Goal: Task Accomplishment & Management: Manage account settings

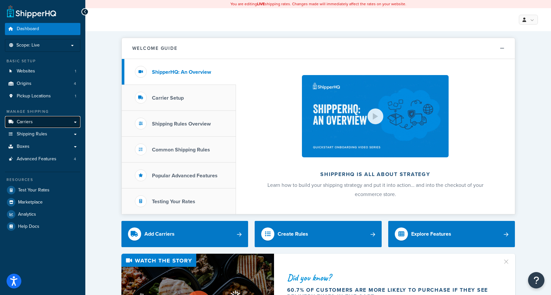
click at [30, 123] on span "Carriers" at bounding box center [25, 123] width 16 height 6
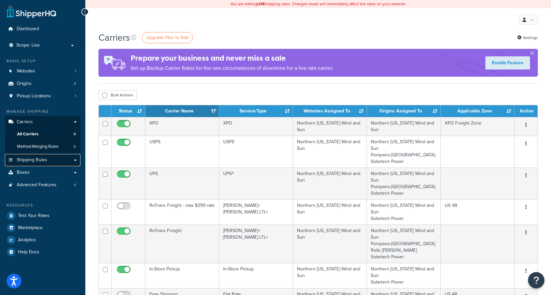
click at [33, 159] on span "Shipping Rules" at bounding box center [32, 161] width 31 height 6
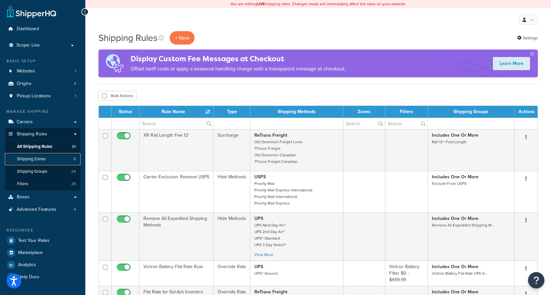
click at [38, 161] on span "Shipping Zones" at bounding box center [31, 160] width 29 height 6
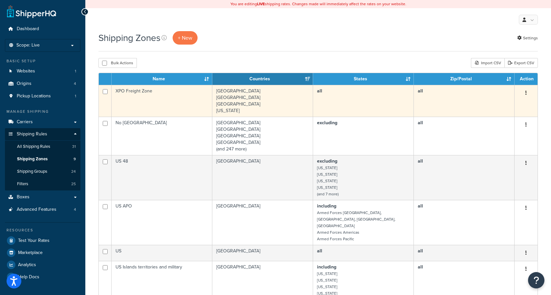
click at [479, 96] on td "all" at bounding box center [464, 101] width 101 height 32
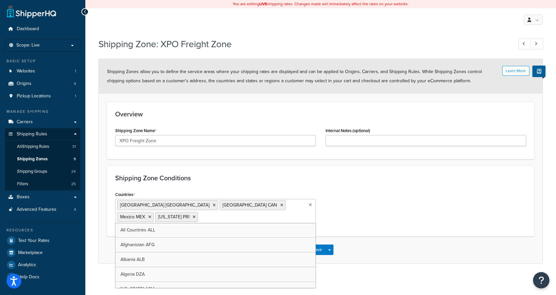
click at [309, 205] on icon at bounding box center [310, 205] width 3 height 4
click at [377, 189] on div "Shipping Zone Conditions Countries United States USA Canada CAN Mexico MEX Puer…" at bounding box center [320, 201] width 427 height 71
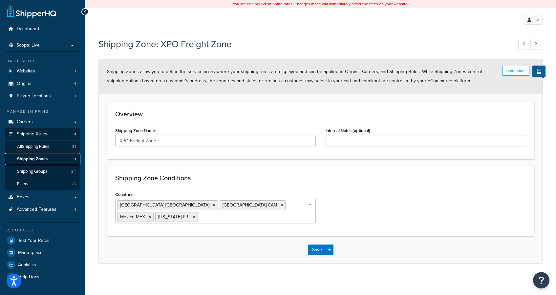
click at [37, 161] on span "Shipping Zones" at bounding box center [32, 160] width 31 height 6
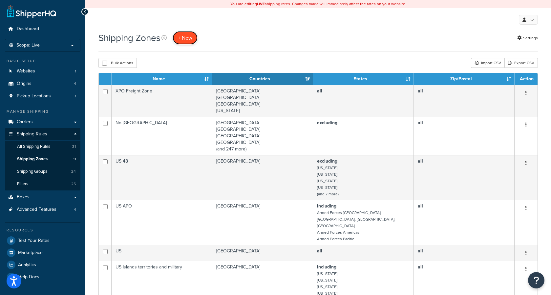
click at [192, 36] on span "+ New" at bounding box center [185, 38] width 14 height 8
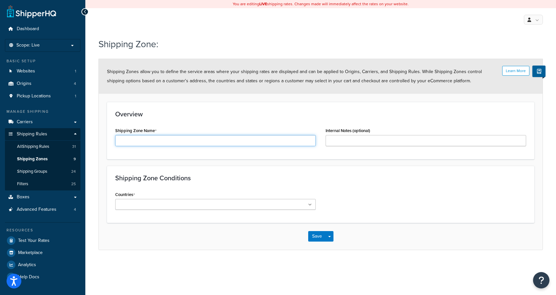
click at [184, 143] on input "Shipping Zone Name" at bounding box center [215, 140] width 201 height 11
type input "XPO Freight Zone 2"
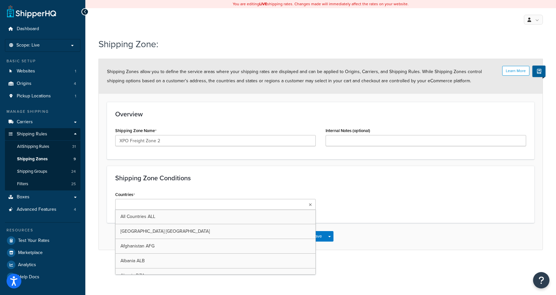
click at [309, 207] on icon at bounding box center [310, 205] width 3 height 4
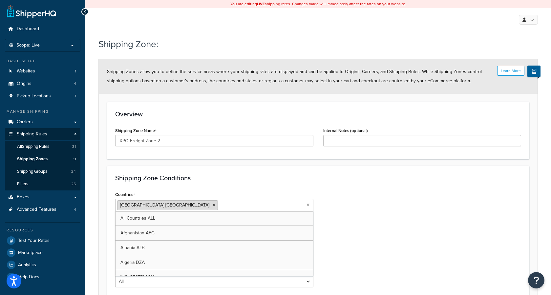
click at [213, 205] on icon at bounding box center [214, 206] width 3 height 4
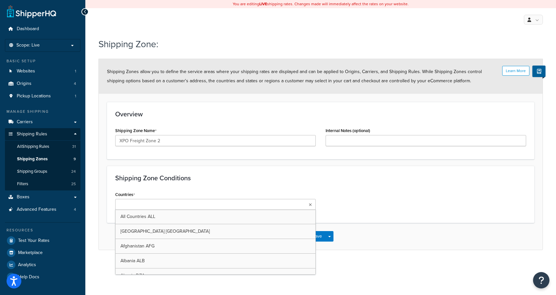
click at [174, 204] on ul at bounding box center [215, 204] width 201 height 11
click at [171, 205] on ul at bounding box center [215, 204] width 201 height 11
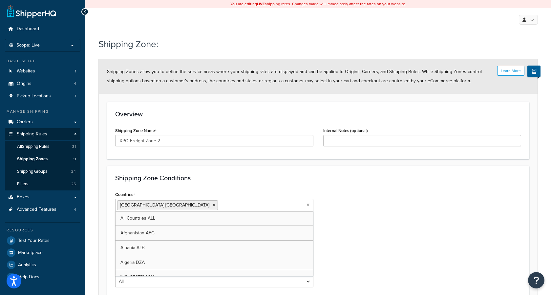
click at [220, 208] on input "Countries" at bounding box center [249, 205] width 58 height 7
type input "a"
click at [335, 228] on div "Countries United States USA All Countries ALL Afghanistan AFG Albania ALB Alger…" at bounding box center [318, 241] width 416 height 102
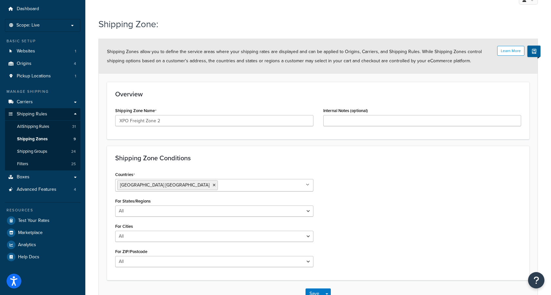
scroll to position [21, 0]
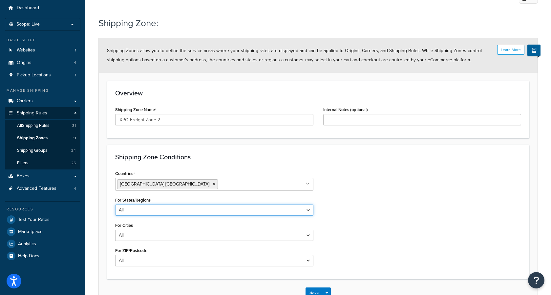
click at [308, 212] on select "All Including Excluding" at bounding box center [214, 210] width 198 height 11
select select "including"
click at [115, 205] on select "All Including Excluding" at bounding box center [214, 210] width 198 height 11
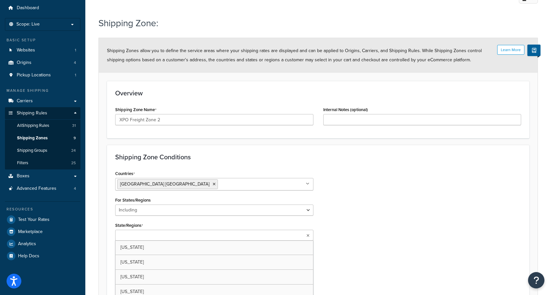
click at [307, 234] on icon at bounding box center [308, 236] width 3 height 4
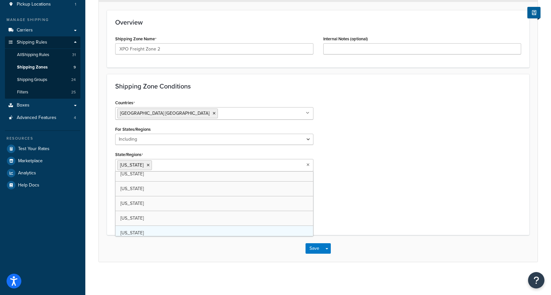
scroll to position [67, 0]
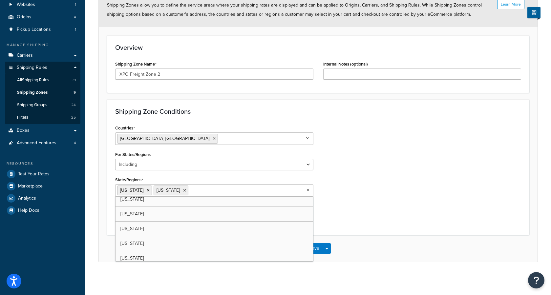
click at [372, 195] on div "Countries United States USA All Countries ALL Afghanistan AFG Albania ALB Alger…" at bounding box center [318, 175] width 416 height 104
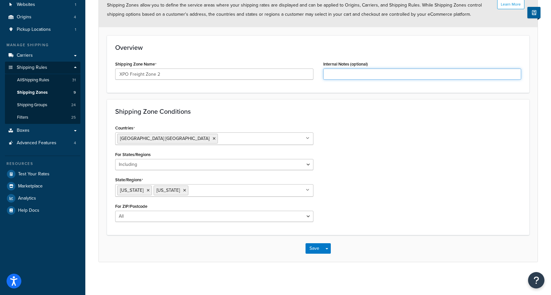
click at [336, 73] on input "Internal Notes (optional)" at bounding box center [422, 74] width 198 height 11
click at [329, 75] on input "non-continental USA, Puerto Rico, and Mexico" at bounding box center [422, 74] width 198 height 11
type input "Non-continental [GEOGRAPHIC_DATA], [US_STATE], and [GEOGRAPHIC_DATA]"
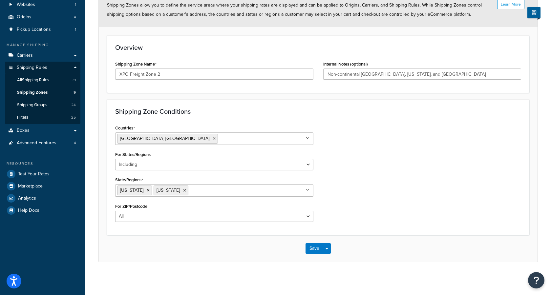
click at [348, 174] on div "Countries United States USA All Countries ALL Afghanistan AFG Albania ALB Alger…" at bounding box center [318, 175] width 416 height 104
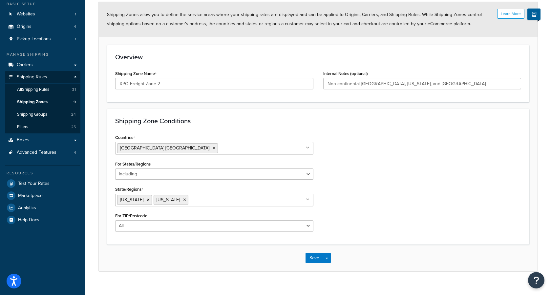
scroll to position [57, 0]
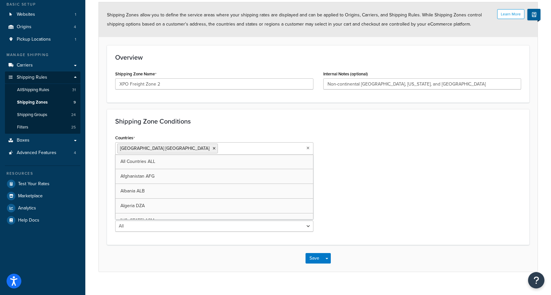
click at [276, 151] on ul "[GEOGRAPHIC_DATA] [GEOGRAPHIC_DATA]" at bounding box center [214, 148] width 198 height 12
click at [220, 145] on div at bounding box center [220, 145] width 0 height 0
click at [223, 145] on ul "[GEOGRAPHIC_DATA] [GEOGRAPHIC_DATA]" at bounding box center [214, 148] width 198 height 12
click at [242, 148] on ul "[GEOGRAPHIC_DATA] [GEOGRAPHIC_DATA]" at bounding box center [214, 148] width 198 height 12
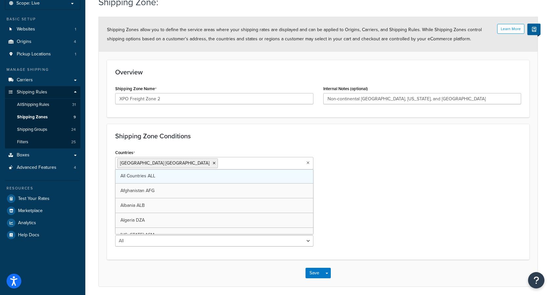
scroll to position [0, 0]
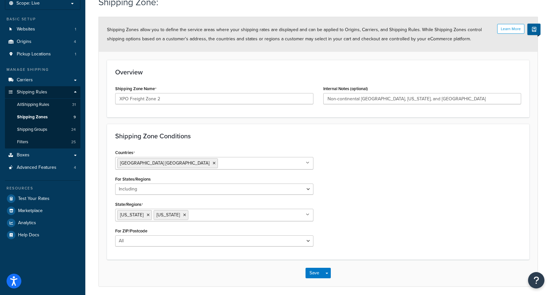
click at [326, 169] on div "Countries United States USA All Countries ALL Afghanistan AFG Albania ALB Alger…" at bounding box center [318, 200] width 416 height 104
click at [255, 215] on ul "Alaska Hawaii" at bounding box center [214, 215] width 198 height 12
type input "puer"
click at [377, 201] on div "Countries United States USA All Countries ALL Afghanistan AFG Albania ALB Alger…" at bounding box center [318, 200] width 416 height 104
click at [235, 166] on ul "[GEOGRAPHIC_DATA] [GEOGRAPHIC_DATA]" at bounding box center [214, 163] width 198 height 12
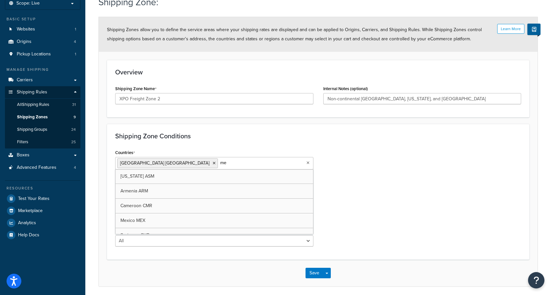
type input "mex"
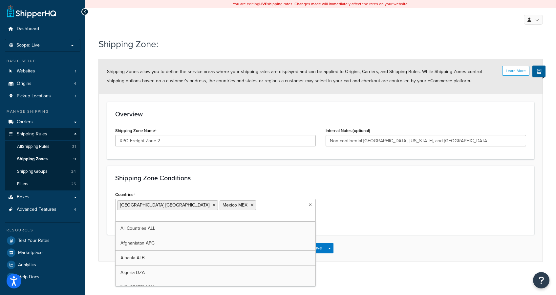
click at [233, 176] on h3 "Shipping Zone Conditions" at bounding box center [320, 178] width 411 height 7
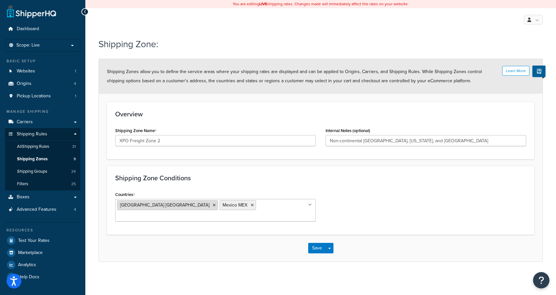
click at [140, 208] on span "[GEOGRAPHIC_DATA] [GEOGRAPHIC_DATA]" at bounding box center [164, 205] width 89 height 7
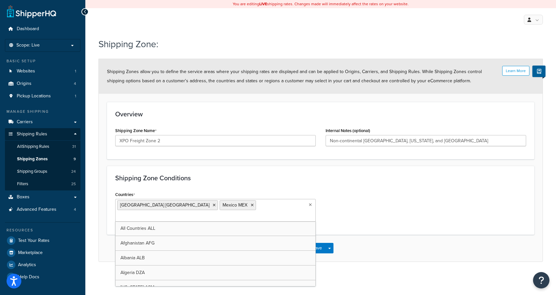
click at [175, 213] on input "Countries" at bounding box center [146, 216] width 58 height 7
click at [165, 205] on li "[GEOGRAPHIC_DATA] [GEOGRAPHIC_DATA]" at bounding box center [167, 206] width 101 height 10
click at [266, 192] on div "Countries United States USA Mexico MEX All Countries ALL Afghanistan AFG Albani…" at bounding box center [215, 206] width 201 height 32
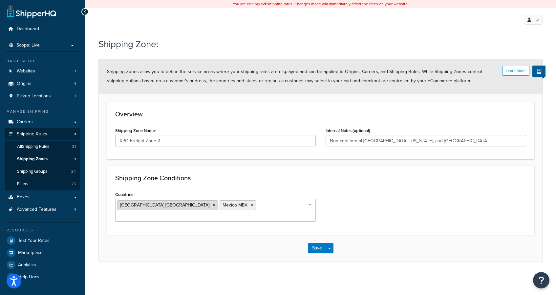
click at [139, 209] on li "[GEOGRAPHIC_DATA] [GEOGRAPHIC_DATA]" at bounding box center [167, 206] width 101 height 10
click at [310, 203] on icon at bounding box center [310, 205] width 4 height 4
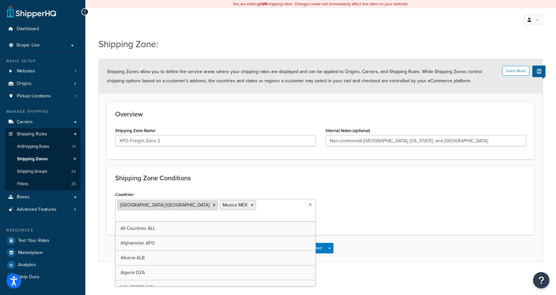
click at [143, 206] on span "[GEOGRAPHIC_DATA] [GEOGRAPHIC_DATA]" at bounding box center [164, 205] width 89 height 7
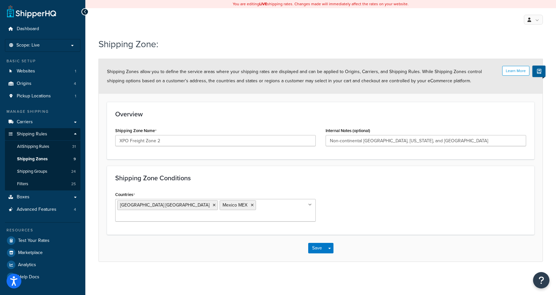
click at [351, 202] on div "Countries United States USA Mexico MEX All Countries ALL Afghanistan AFG Albani…" at bounding box center [320, 208] width 421 height 37
click at [311, 206] on icon at bounding box center [310, 205] width 4 height 4
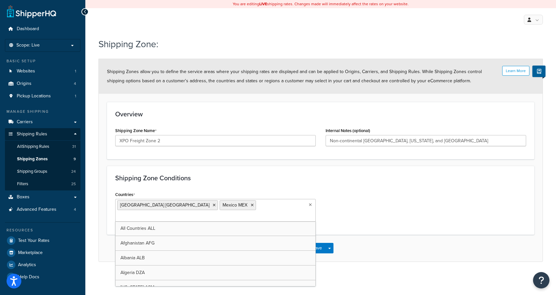
click at [375, 177] on h3 "Shipping Zone Conditions" at bounding box center [320, 178] width 411 height 7
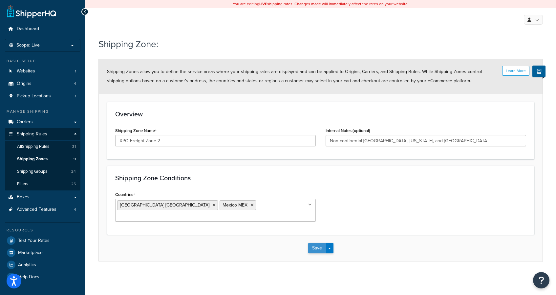
click at [317, 243] on button "Save" at bounding box center [317, 248] width 18 height 11
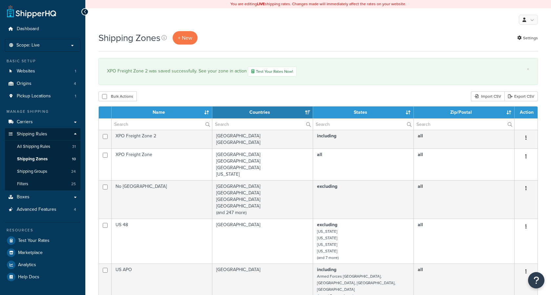
select select "15"
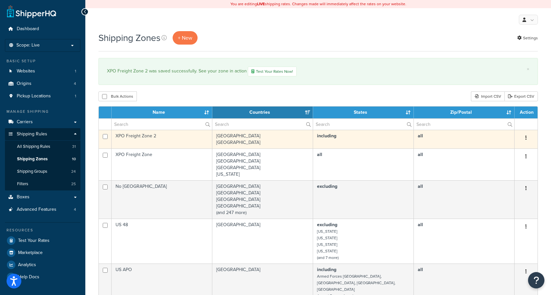
click at [527, 138] on button "button" at bounding box center [526, 138] width 9 height 11
click at [500, 152] on link "Edit" at bounding box center [500, 151] width 52 height 13
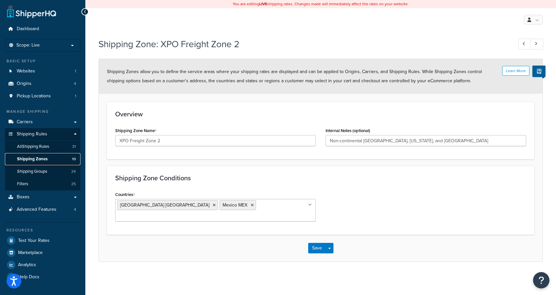
click at [36, 162] on span "Shipping Zones" at bounding box center [32, 160] width 31 height 6
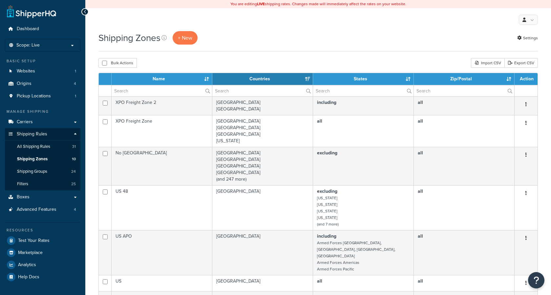
select select "15"
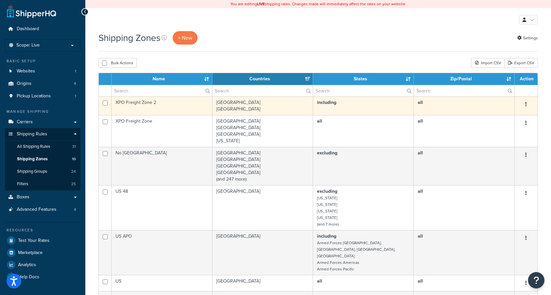
click at [527, 104] on button "button" at bounding box center [526, 104] width 9 height 11
click at [511, 118] on link "Edit" at bounding box center [500, 118] width 52 height 13
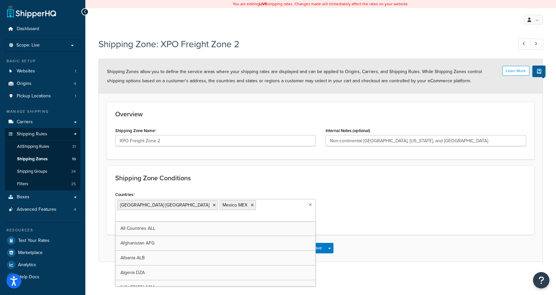
click at [175, 213] on input "Countries" at bounding box center [146, 216] width 58 height 7
type input "can"
click at [341, 208] on div "Countries [GEOGRAPHIC_DATA] [GEOGRAPHIC_DATA] [GEOGRAPHIC_DATA] [GEOGRAPHIC_DAT…" at bounding box center [320, 209] width 421 height 38
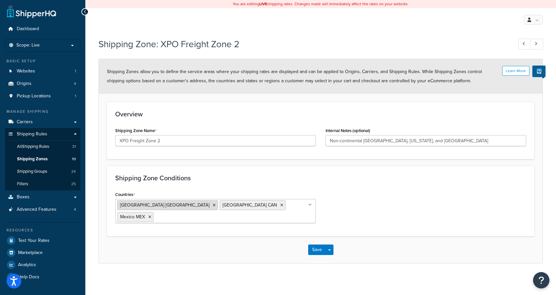
click at [127, 207] on span "[GEOGRAPHIC_DATA] [GEOGRAPHIC_DATA]" at bounding box center [164, 205] width 89 height 7
click at [314, 245] on button "Save" at bounding box center [317, 250] width 18 height 11
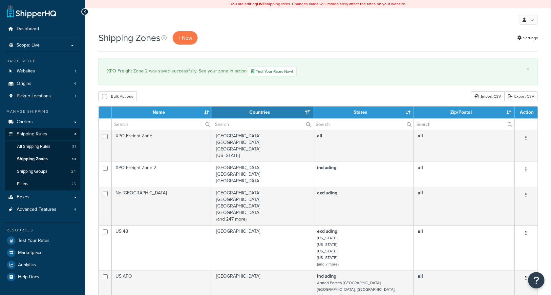
select select "15"
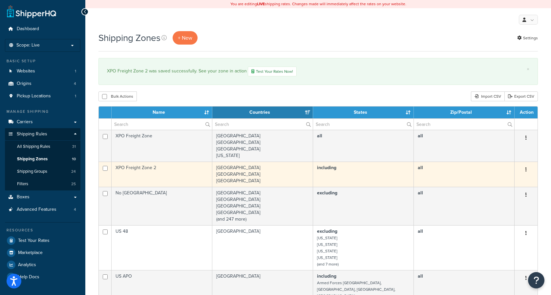
click at [525, 170] on button "button" at bounding box center [526, 170] width 9 height 11
click at [488, 185] on link "Edit" at bounding box center [500, 183] width 52 height 13
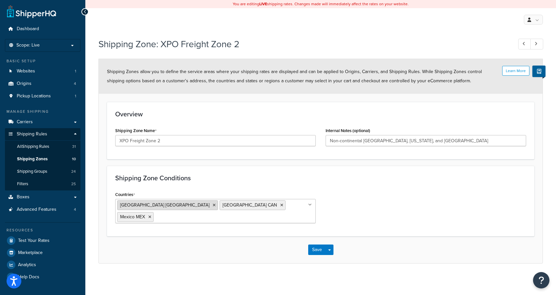
click at [145, 204] on span "[GEOGRAPHIC_DATA] [GEOGRAPHIC_DATA]" at bounding box center [164, 205] width 89 height 7
click at [251, 211] on ul "[GEOGRAPHIC_DATA] [GEOGRAPHIC_DATA] [GEOGRAPHIC_DATA] [GEOGRAPHIC_DATA] [GEOGRA…" at bounding box center [215, 211] width 201 height 24
click at [361, 189] on div "Shipping Zone Conditions Countries [GEOGRAPHIC_DATA] [GEOGRAPHIC_DATA] [GEOGRAP…" at bounding box center [320, 201] width 427 height 71
click at [361, 190] on div "Countries [GEOGRAPHIC_DATA] [GEOGRAPHIC_DATA] [GEOGRAPHIC_DATA] [GEOGRAPHIC_DAT…" at bounding box center [320, 209] width 421 height 38
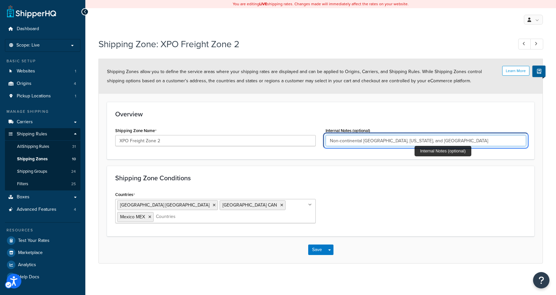
click at [430, 140] on input "Non-continental [GEOGRAPHIC_DATA], [US_STATE], and [GEOGRAPHIC_DATA]" at bounding box center [426, 140] width 201 height 11
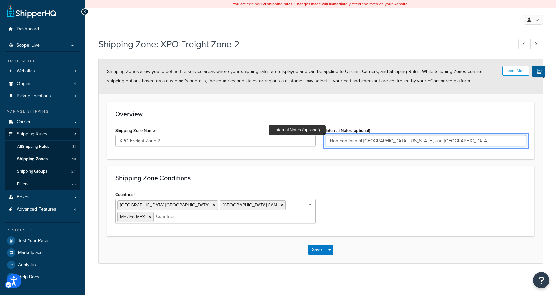
click at [408, 144] on input "Non-continental USA, Puerto Rico, and Mexico" at bounding box center [426, 140] width 201 height 11
type input "Non-continental USA, Puerto Rico, Mexico, and Canada"
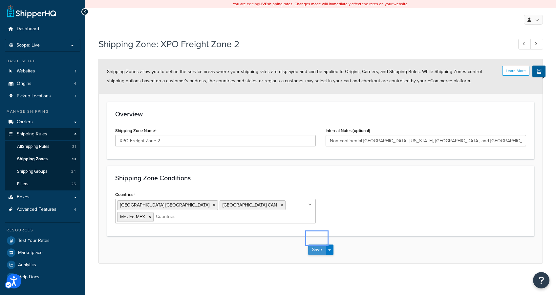
click at [315, 245] on button "Save" at bounding box center [317, 250] width 18 height 11
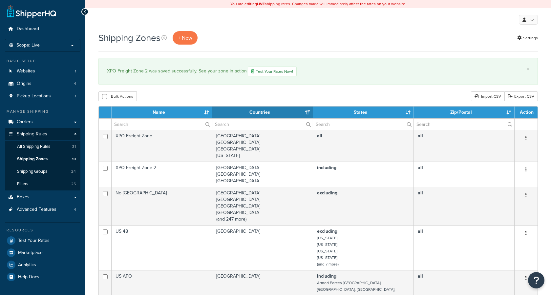
select select "15"
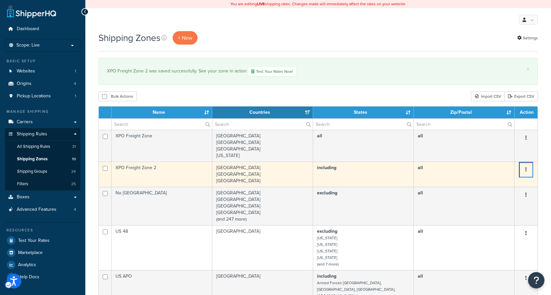
click at [524, 170] on button "Menu" at bounding box center [526, 170] width 9 height 11
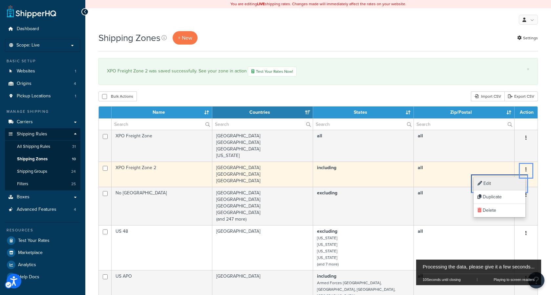
click at [499, 182] on link "Edit Edit" at bounding box center [500, 183] width 52 height 13
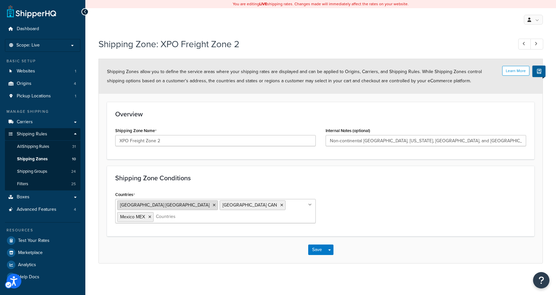
click at [213, 206] on icon at bounding box center [214, 206] width 3 height 4
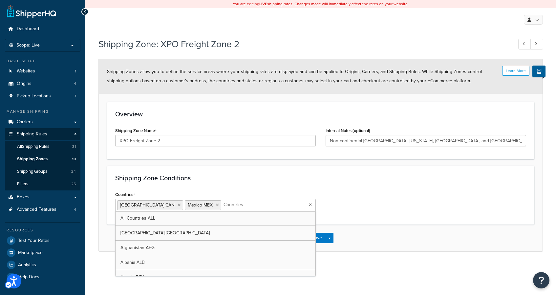
click at [251, 207] on ul "[GEOGRAPHIC_DATA] [GEOGRAPHIC_DATA] MEX" at bounding box center [215, 205] width 201 height 12
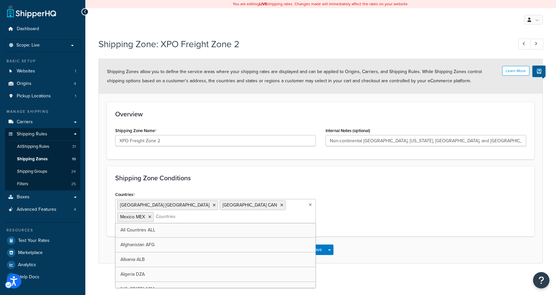
click at [385, 204] on div "Countries [GEOGRAPHIC_DATA] [GEOGRAPHIC_DATA] [GEOGRAPHIC_DATA] [GEOGRAPHIC_DAT…" at bounding box center [320, 209] width 421 height 38
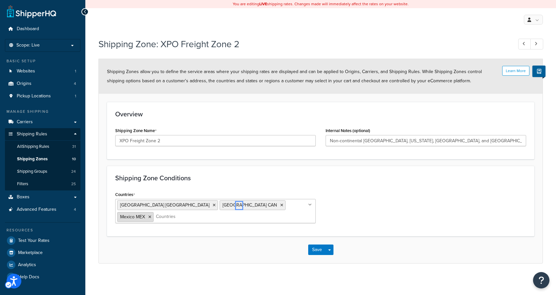
click at [151, 215] on icon at bounding box center [149, 217] width 3 height 4
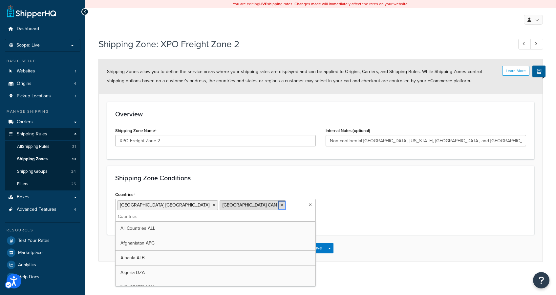
click at [280, 207] on icon at bounding box center [281, 206] width 3 height 4
select select "including"
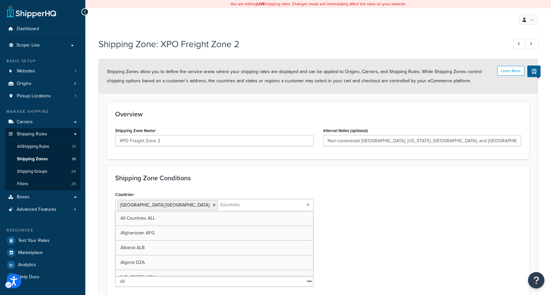
click at [377, 196] on div "Countries [GEOGRAPHIC_DATA] [GEOGRAPHIC_DATA] All Countries ALL [GEOGRAPHIC_DAT…" at bounding box center [318, 253] width 416 height 127
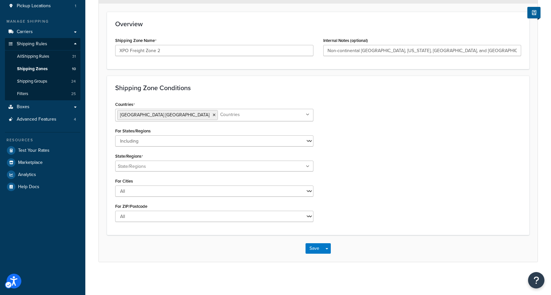
scroll to position [91, 0]
click at [220, 113] on li at bounding box center [249, 114] width 58 height 7
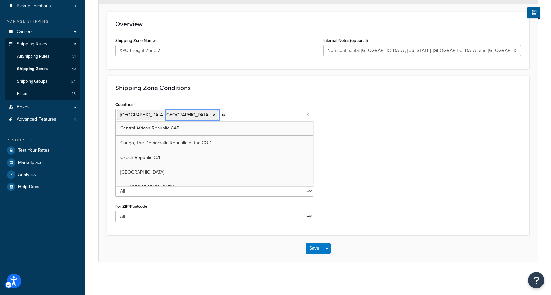
type input "p"
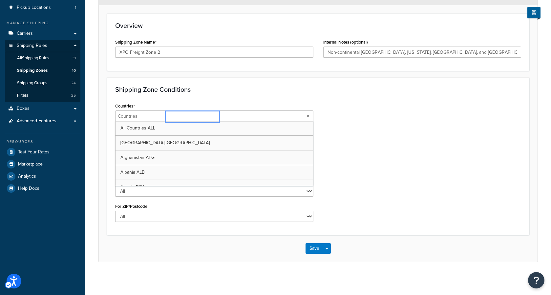
click at [235, 96] on div "Shipping Zone Conditions Countries All Countries ALL [GEOGRAPHIC_DATA] [GEOGRAP…" at bounding box center [318, 156] width 423 height 158
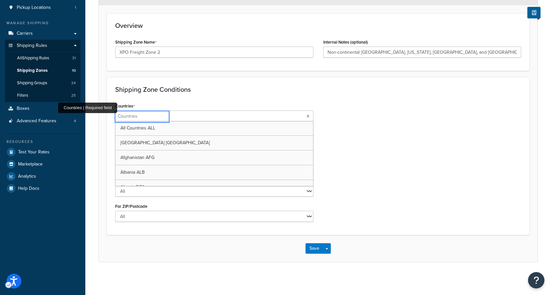
click at [124, 116] on input "Countries" at bounding box center [146, 116] width 58 height 7
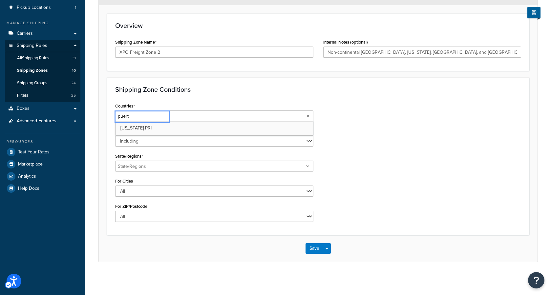
type input "puerto"
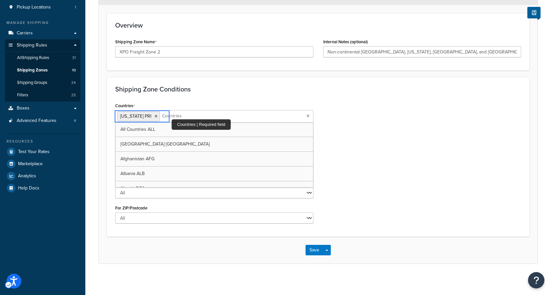
click at [180, 116] on input "Countries" at bounding box center [191, 116] width 58 height 7
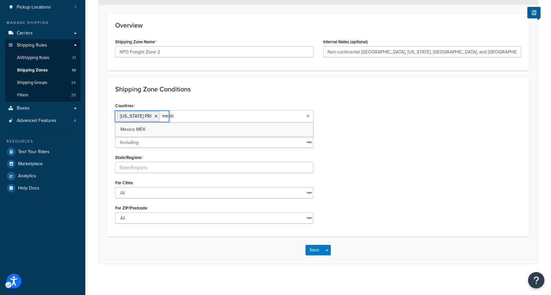
type input "[GEOGRAPHIC_DATA]"
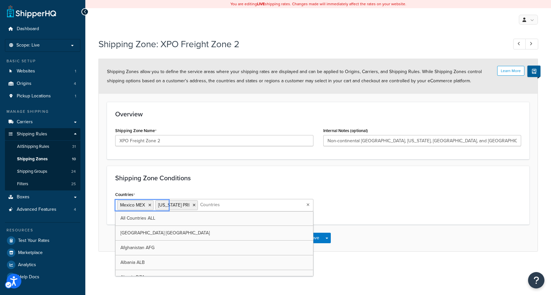
scroll to position [0, 0]
click at [221, 202] on input "Countries" at bounding box center [229, 205] width 58 height 7
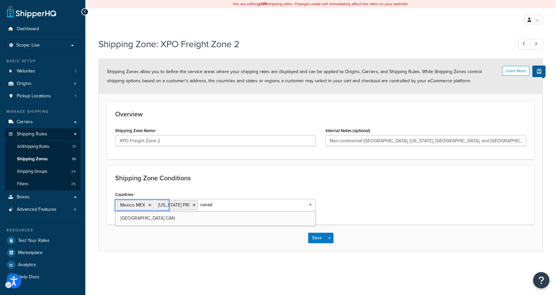
type input "[GEOGRAPHIC_DATA]"
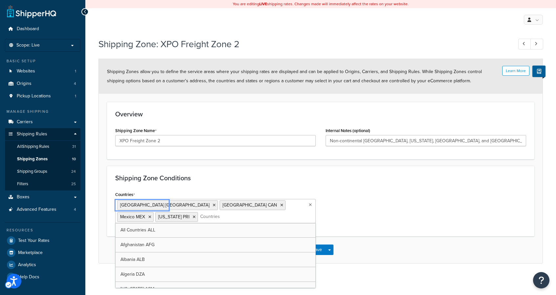
click at [351, 181] on h3 "Shipping Zone Conditions" at bounding box center [320, 178] width 411 height 7
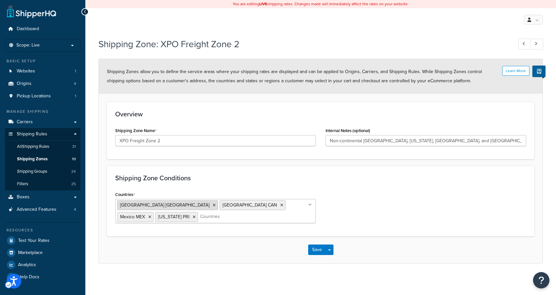
click at [140, 208] on span "United States USA" at bounding box center [164, 205] width 89 height 7
click at [213, 206] on icon at bounding box center [214, 206] width 3 height 4
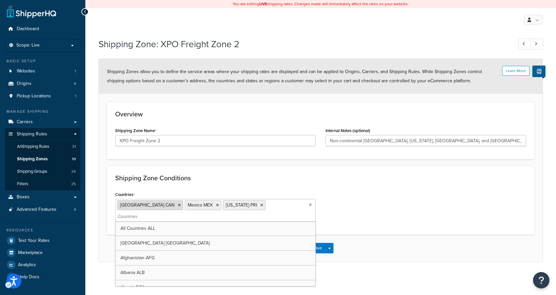
click at [178, 206] on icon at bounding box center [179, 206] width 3 height 4
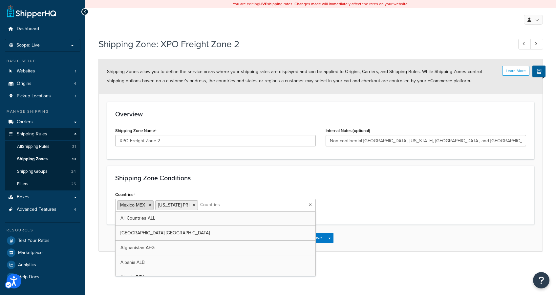
click at [151, 206] on li "Mexico MEX" at bounding box center [135, 206] width 36 height 10
click at [150, 206] on icon at bounding box center [149, 206] width 3 height 4
select select "including"
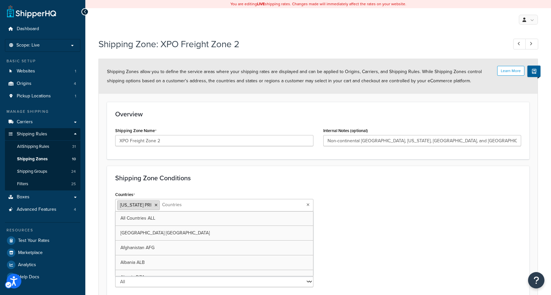
click at [157, 206] on icon at bounding box center [156, 206] width 3 height 4
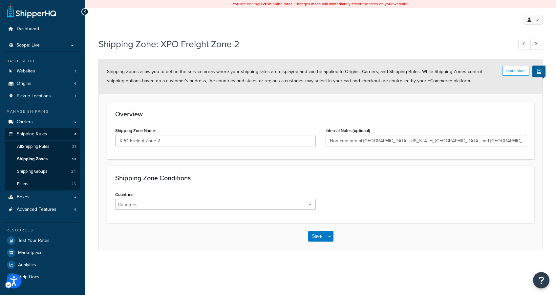
click at [382, 177] on h3 "Shipping Zone Conditions" at bounding box center [320, 178] width 411 height 7
click at [267, 203] on ul at bounding box center [215, 204] width 201 height 11
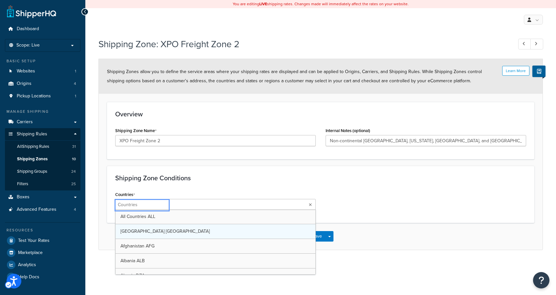
select select "including"
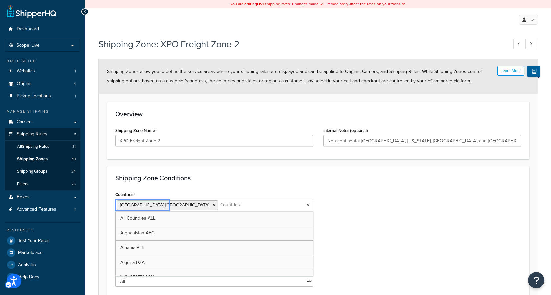
click at [365, 202] on div "Countries United States USA All Countries ALL Afghanistan AFG Albania ALB Alger…" at bounding box center [318, 253] width 416 height 127
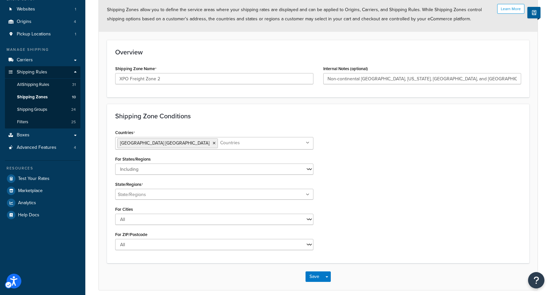
scroll to position [63, 0]
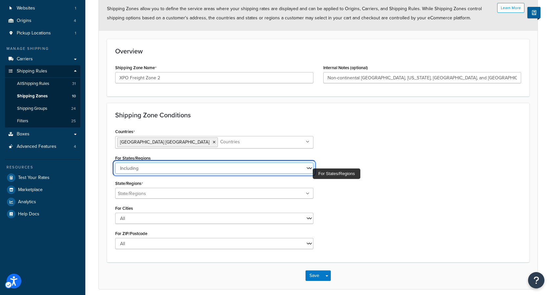
click at [310, 168] on select "All Including Excluding" at bounding box center [214, 168] width 198 height 11
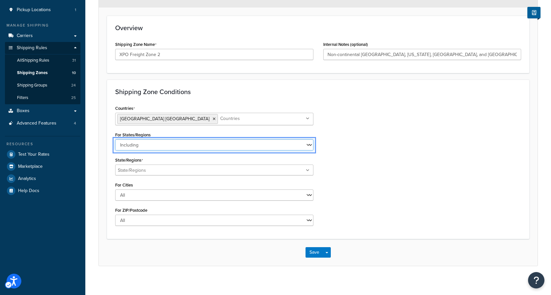
scroll to position [91, 0]
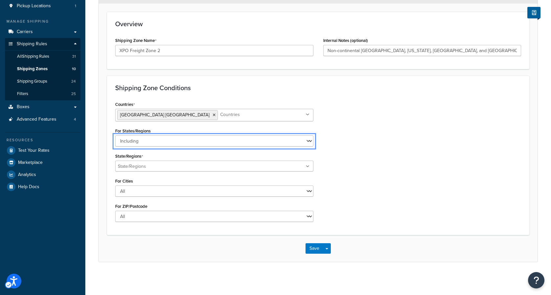
click at [336, 170] on div "Countries United States USA All Countries ALL Afghanistan AFG Albania ALB Alger…" at bounding box center [318, 163] width 416 height 127
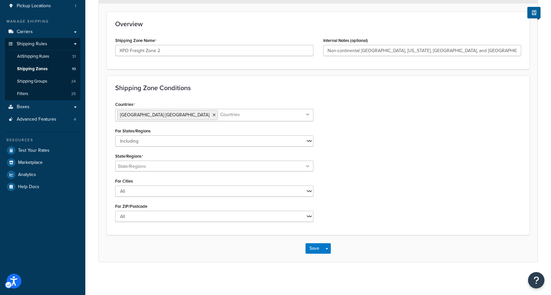
click at [307, 166] on icon "Unlabelled" at bounding box center [308, 167] width 4 height 4
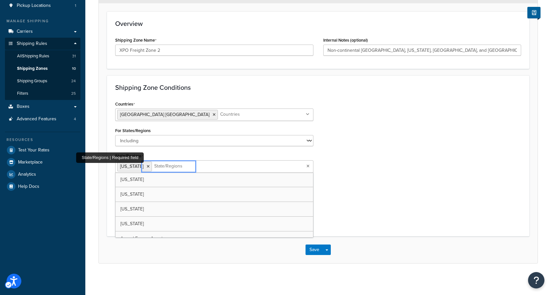
click at [188, 166] on input "State/Regions" at bounding box center [183, 166] width 58 height 7
type input "ha"
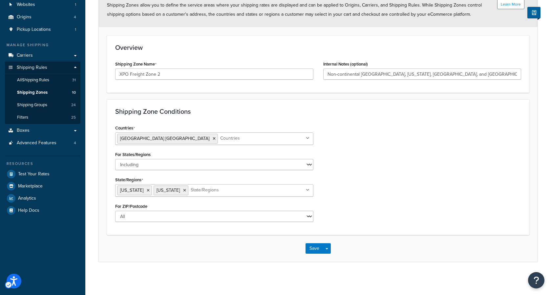
click at [361, 182] on div "Countries United States USA All Countries ALL Afghanistan AFG Albania ALB Alger…" at bounding box center [318, 175] width 416 height 104
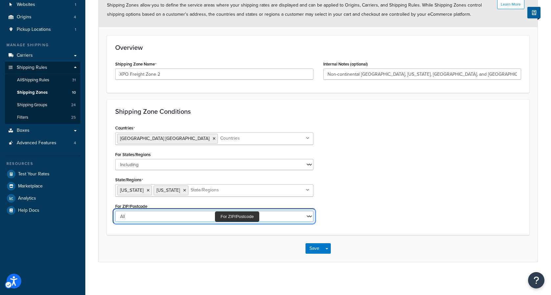
click at [183, 220] on select "All Including Excluding" at bounding box center [214, 216] width 198 height 11
click at [115, 211] on select "All Including Excluding" at bounding box center [214, 216] width 198 height 11
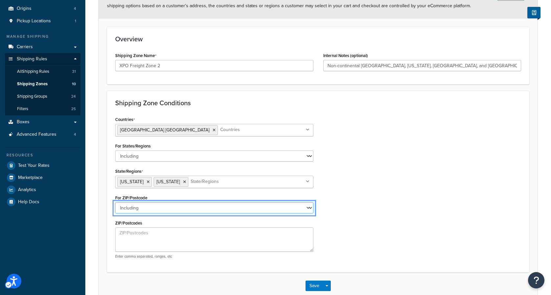
scroll to position [77, 0]
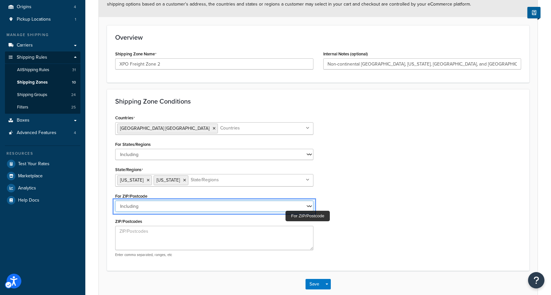
click at [310, 208] on select "All Including Excluding" at bounding box center [214, 206] width 198 height 11
select select "all"
click at [115, 211] on select "All Including Excluding" at bounding box center [214, 206] width 198 height 11
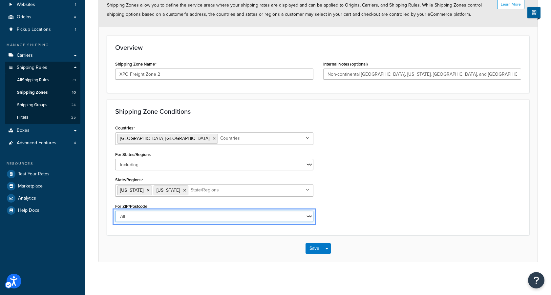
scroll to position [67, 0]
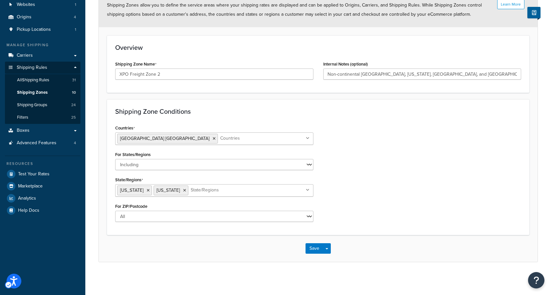
click at [355, 191] on div "Countries United States USA All Countries ALL Afghanistan AFG Albania ALB Alger…" at bounding box center [318, 175] width 416 height 104
click at [315, 250] on button "Save" at bounding box center [315, 249] width 18 height 11
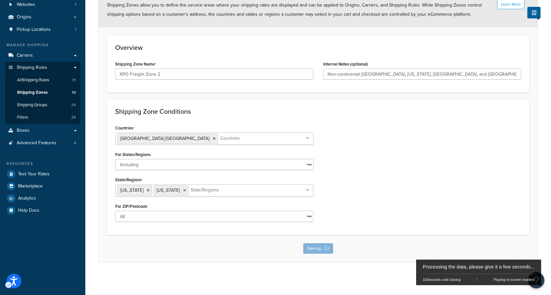
scroll to position [0, 0]
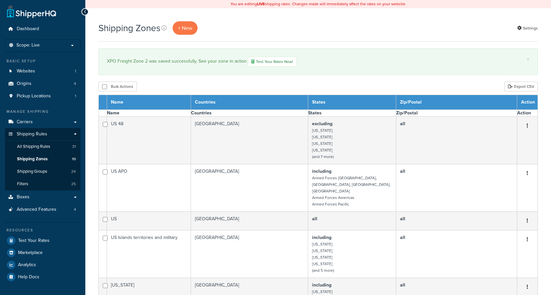
select select "15"
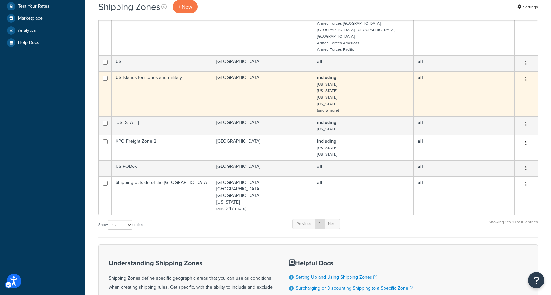
scroll to position [220, 0]
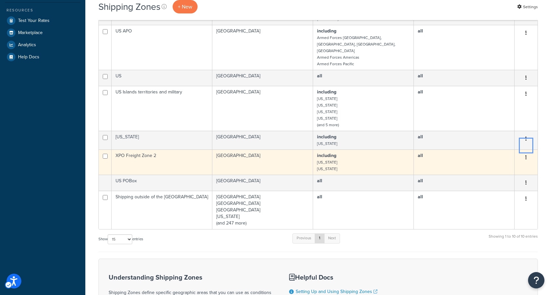
click at [525, 153] on button "Menu" at bounding box center [526, 158] width 9 height 11
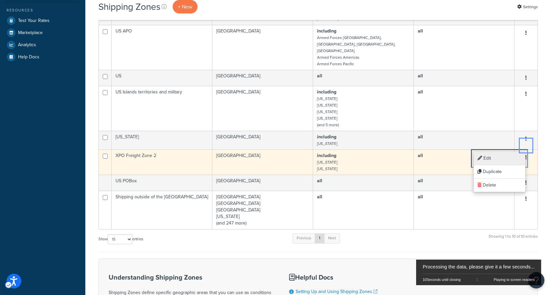
click at [497, 160] on link "Edit Edit" at bounding box center [500, 158] width 52 height 13
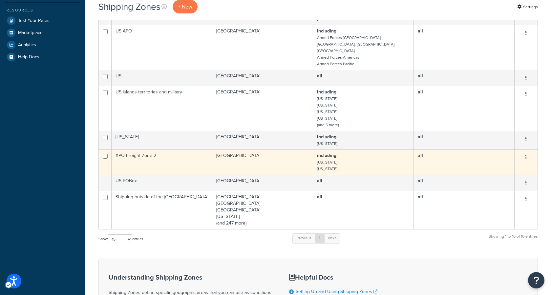
scroll to position [0, 0]
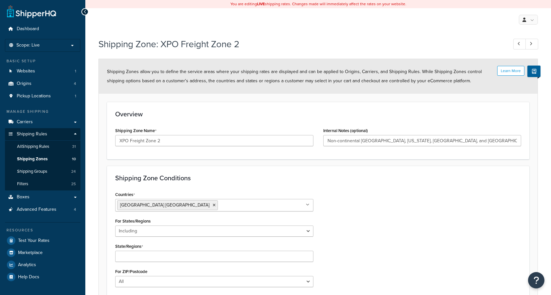
select select "including"
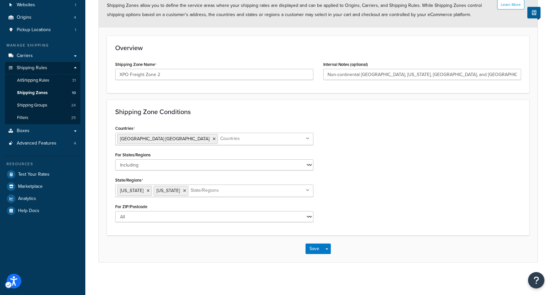
scroll to position [67, 0]
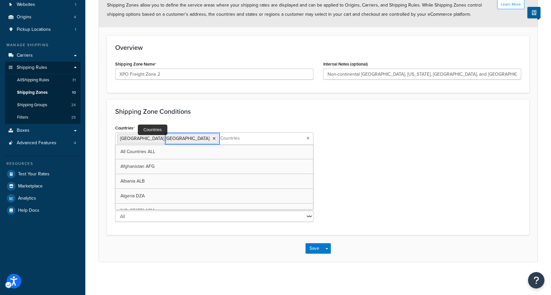
click at [266, 142] on ul "[GEOGRAPHIC_DATA] [GEOGRAPHIC_DATA]" at bounding box center [214, 139] width 198 height 12
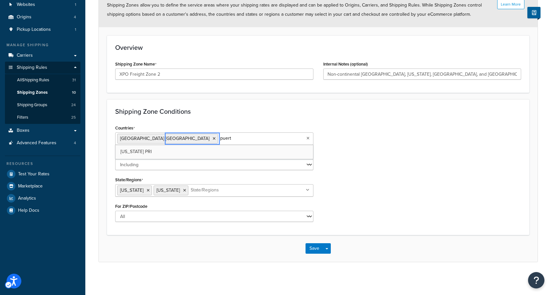
type input "puerto"
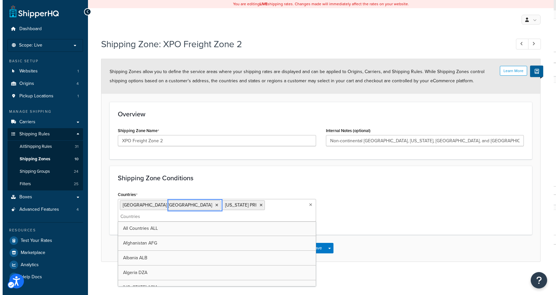
scroll to position [0, 0]
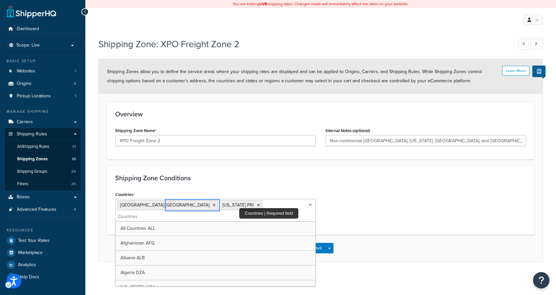
click at [175, 213] on input "Countries" at bounding box center [146, 216] width 58 height 7
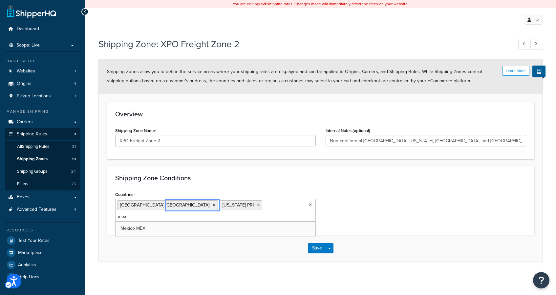
type input "mexi"
type input "[GEOGRAPHIC_DATA]"
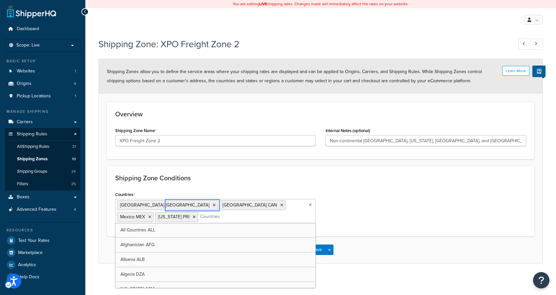
click at [371, 197] on div "Countries [GEOGRAPHIC_DATA] [GEOGRAPHIC_DATA] [GEOGRAPHIC_DATA] [GEOGRAPHIC_DAT…" at bounding box center [320, 209] width 421 height 38
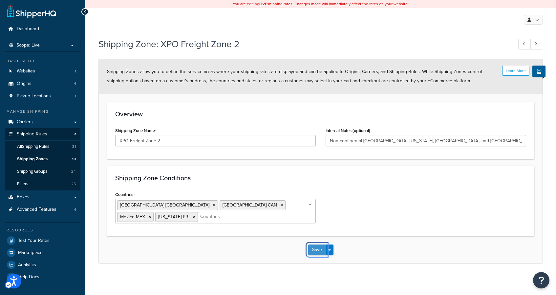
click at [314, 252] on button "Save" at bounding box center [317, 250] width 18 height 11
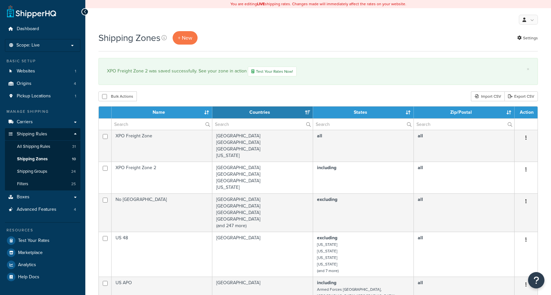
select select "15"
click at [33, 122] on link "Carriers" at bounding box center [43, 122] width 76 height 12
click at [75, 121] on link "Carriers" at bounding box center [43, 122] width 76 height 12
click at [29, 123] on span "Carriers" at bounding box center [25, 123] width 16 height 6
click at [29, 122] on span "Carriers" at bounding box center [25, 123] width 16 height 6
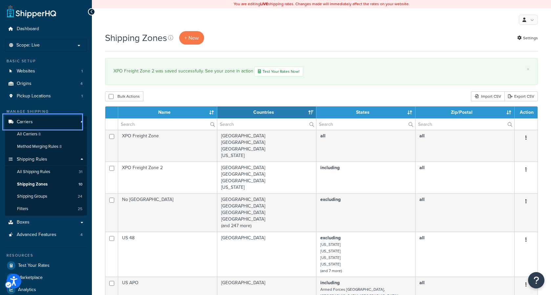
click at [29, 122] on span "Carriers" at bounding box center [25, 123] width 16 height 6
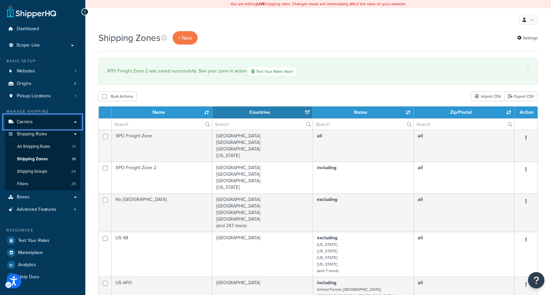
click at [29, 122] on span "Carriers" at bounding box center [25, 123] width 16 height 6
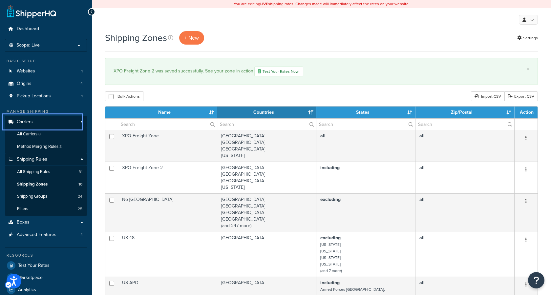
click at [29, 122] on span "Carriers" at bounding box center [25, 123] width 16 height 6
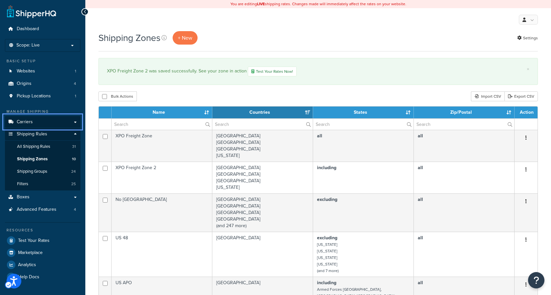
click at [29, 122] on span "Carriers" at bounding box center [25, 123] width 16 height 6
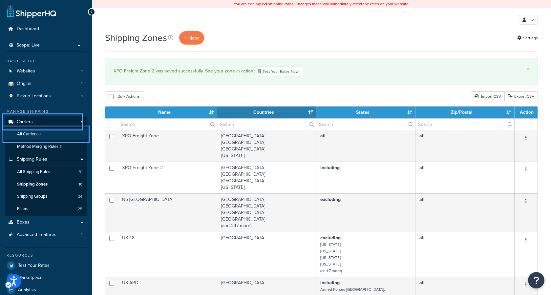
click at [26, 133] on span "All Carriers" at bounding box center [27, 135] width 20 height 6
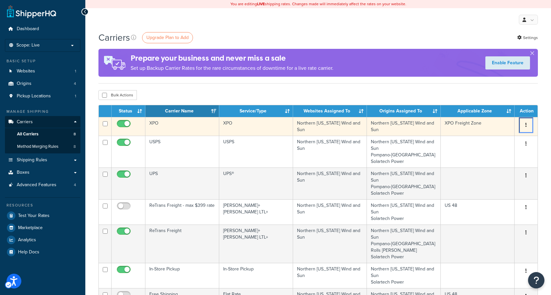
click at [528, 126] on button "button" at bounding box center [526, 125] width 9 height 11
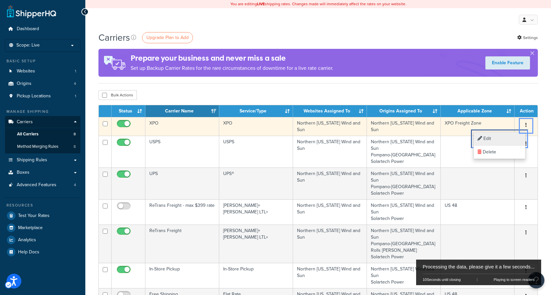
click at [499, 141] on link "Edit" at bounding box center [500, 138] width 52 height 13
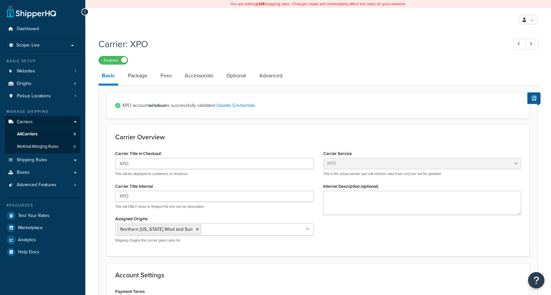
select select "xpoFreight"
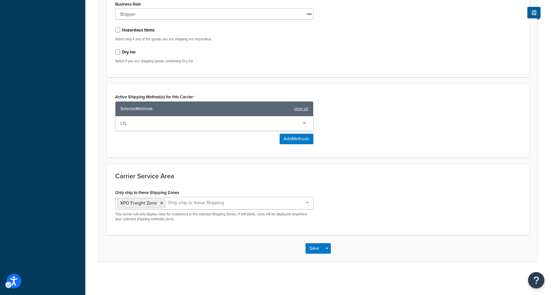
scroll to position [314, 0]
click at [306, 204] on icon "Unlabelled" at bounding box center [308, 203] width 4 height 4
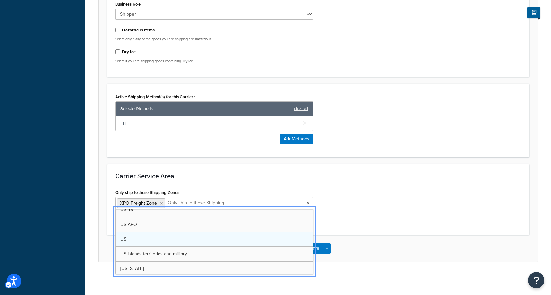
scroll to position [0, 0]
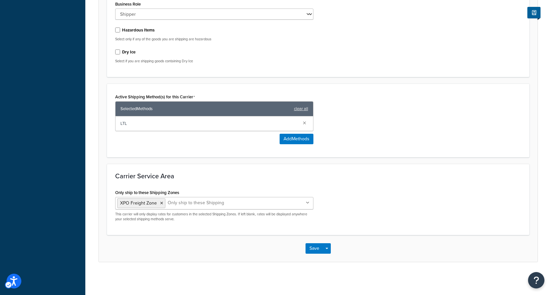
click at [349, 185] on div "Carrier Service Area Only ship to these Shipping Zones XPO Freight Zone [GEOGRA…" at bounding box center [318, 199] width 423 height 71
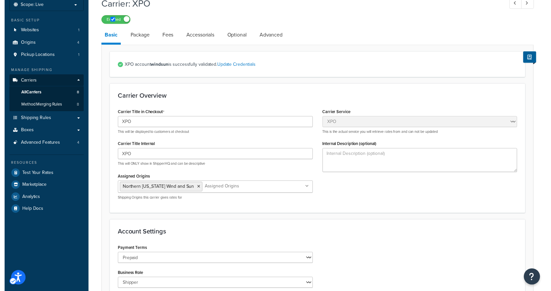
scroll to position [40, 0]
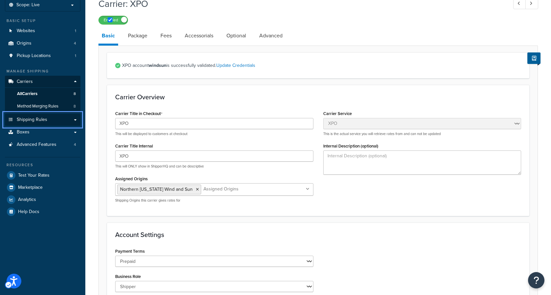
click at [76, 119] on link "Shipping Rules" at bounding box center [43, 120] width 76 height 12
click at [77, 121] on link "Shipping Rules" at bounding box center [43, 120] width 76 height 12
click at [74, 120] on link "Shipping Rules" at bounding box center [43, 120] width 76 height 12
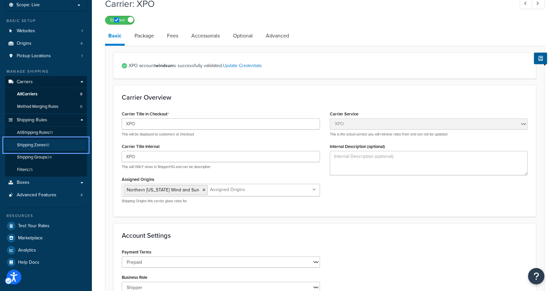
click at [39, 142] on span "Shipping Zones" at bounding box center [31, 145] width 29 height 6
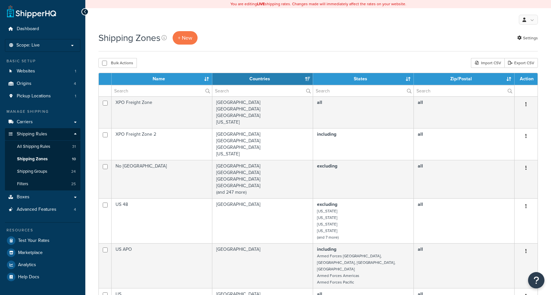
select select "15"
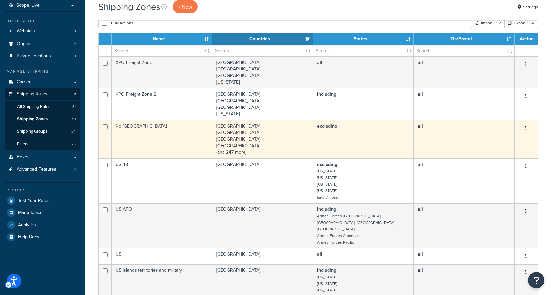
scroll to position [38, 0]
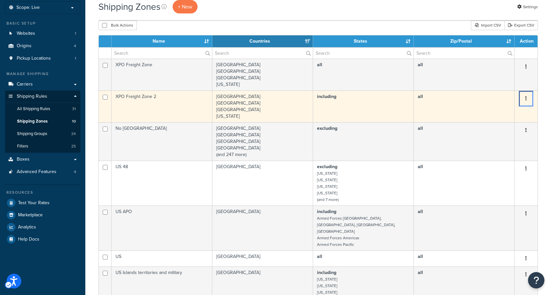
click at [526, 99] on icon "Menu" at bounding box center [526, 98] width 1 height 5
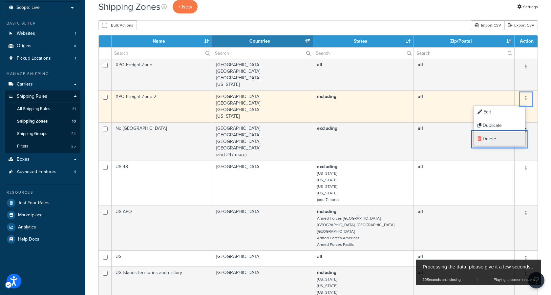
click at [494, 140] on link "[PERSON_NAME]" at bounding box center [500, 139] width 52 height 13
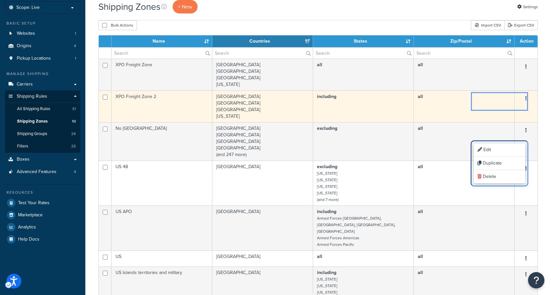
scroll to position [0, 0]
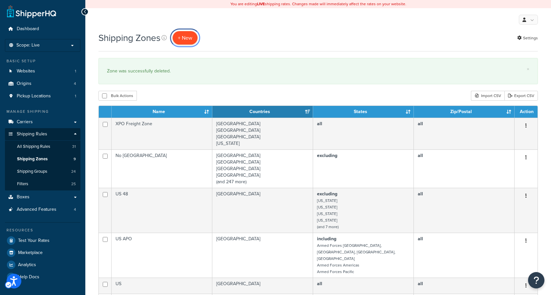
click at [187, 36] on span "+ New" at bounding box center [185, 38] width 14 height 8
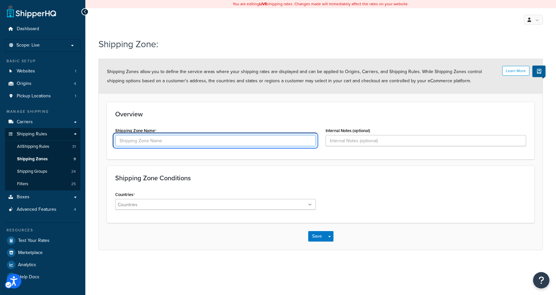
click at [244, 144] on input "Shipping Zone Name" at bounding box center [215, 140] width 201 height 11
type input "[US_STATE] & [US_STATE]"
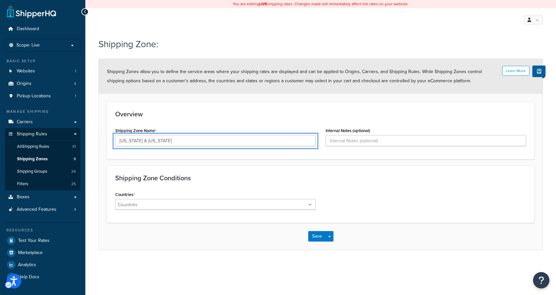
click at [239, 208] on ul at bounding box center [215, 204] width 201 height 11
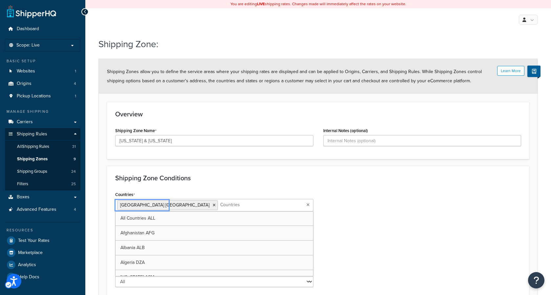
click at [363, 208] on div "Countries [GEOGRAPHIC_DATA] [GEOGRAPHIC_DATA] All Countries ALL [GEOGRAPHIC_DAT…" at bounding box center [318, 241] width 416 height 102
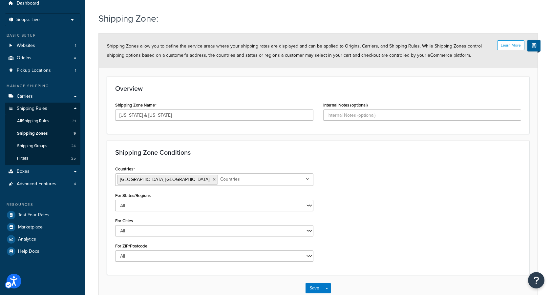
scroll to position [31, 0]
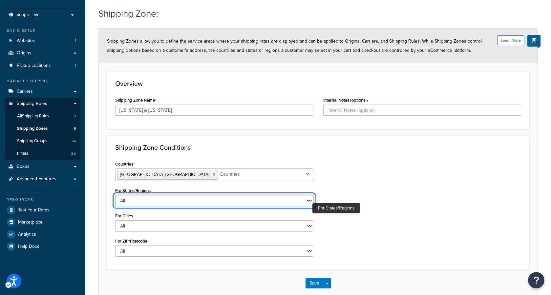
click at [269, 204] on select "All Including Excluding" at bounding box center [214, 200] width 198 height 11
select select "including"
click at [115, 195] on select "All Including Excluding" at bounding box center [214, 200] width 198 height 11
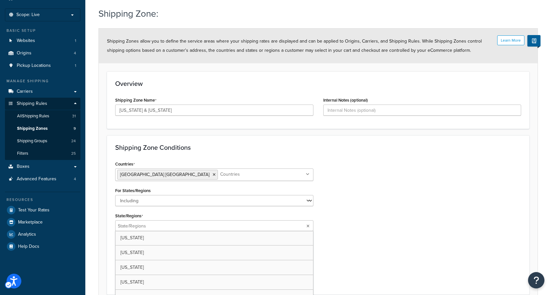
click at [306, 227] on ul at bounding box center [214, 226] width 198 height 11
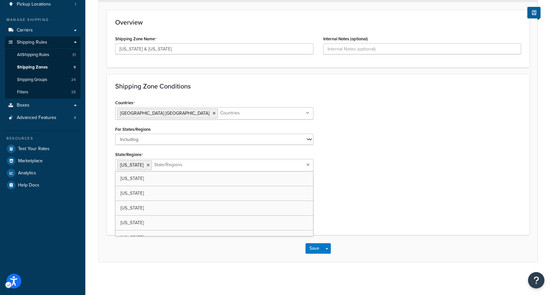
scroll to position [67, 0]
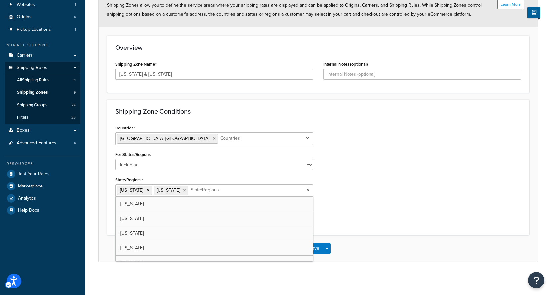
click at [358, 190] on div "Countries United States USA All Countries ALL Afghanistan AFG Albania ALB Alger…" at bounding box center [318, 175] width 416 height 104
drag, startPoint x: 364, startPoint y: 160, endPoint x: 361, endPoint y: 164, distance: 5.8
click at [364, 159] on div "Countries United States USA All Countries ALL Afghanistan AFG Albania ALB Alger…" at bounding box center [318, 175] width 416 height 104
click at [314, 248] on button "Save" at bounding box center [315, 249] width 18 height 11
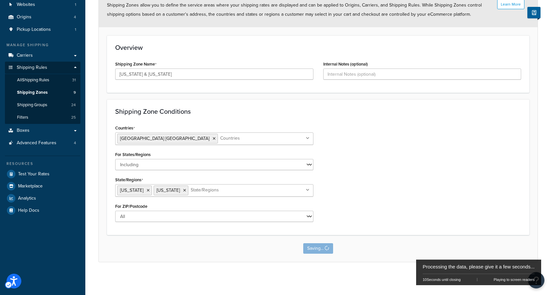
scroll to position [0, 0]
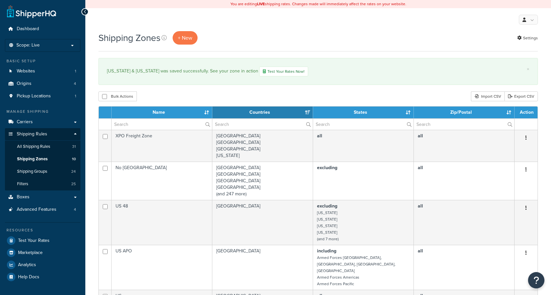
select select "15"
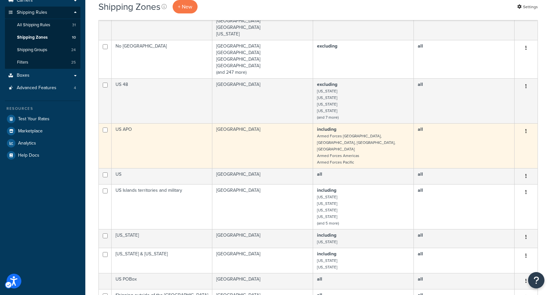
scroll to position [122, 0]
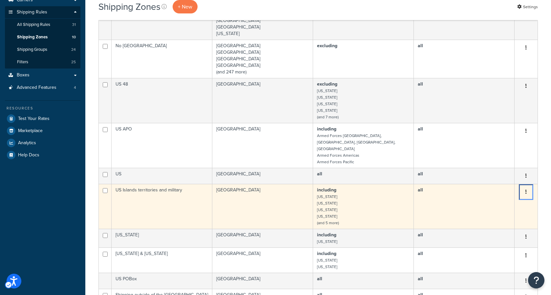
click at [527, 190] on icon "Menu" at bounding box center [526, 192] width 1 height 5
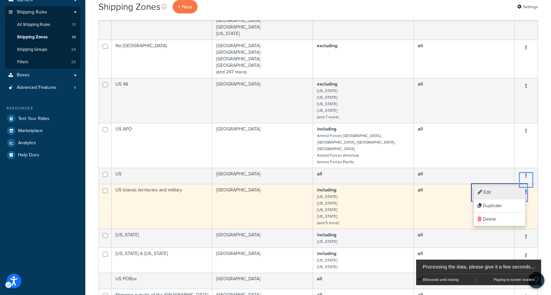
click at [487, 191] on link "Edit Edit" at bounding box center [500, 192] width 52 height 13
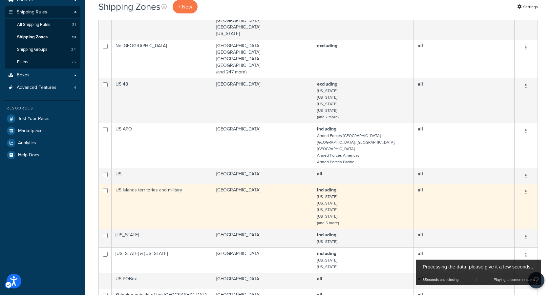
scroll to position [0, 0]
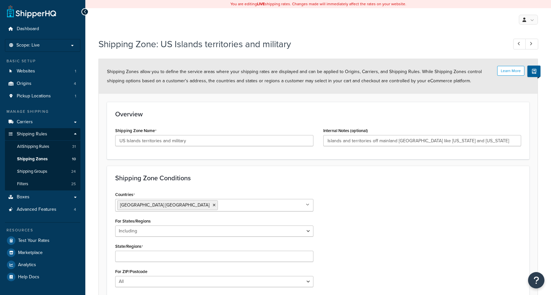
select select "including"
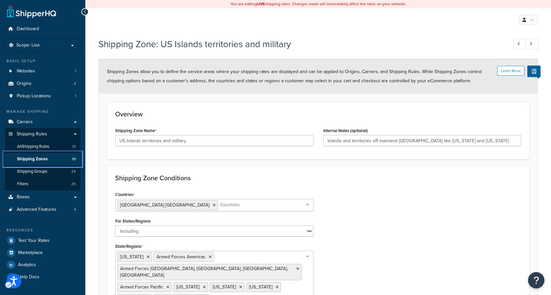
click at [36, 159] on span "Shipping Zones" at bounding box center [32, 160] width 31 height 6
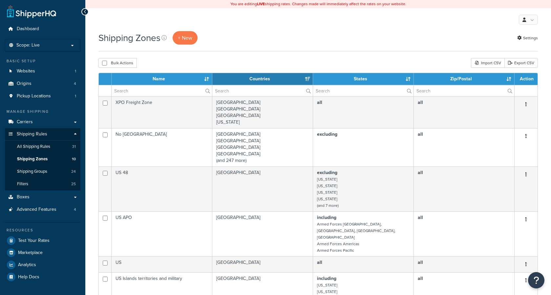
select select "15"
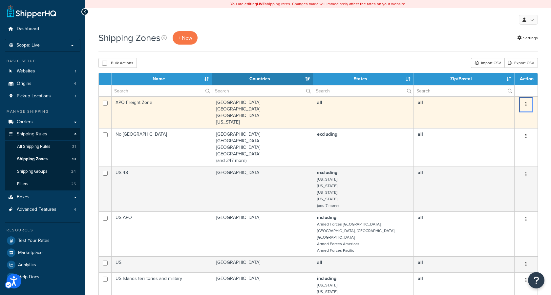
click at [527, 105] on icon "Menu" at bounding box center [526, 104] width 1 height 5
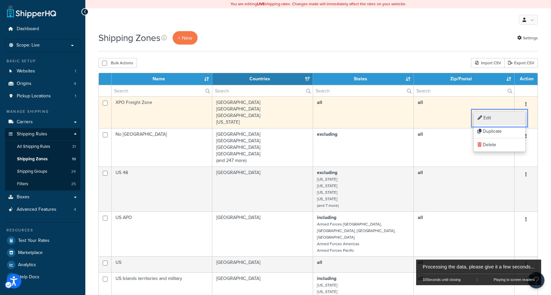
click at [494, 116] on link "Edit Edit" at bounding box center [500, 118] width 52 height 13
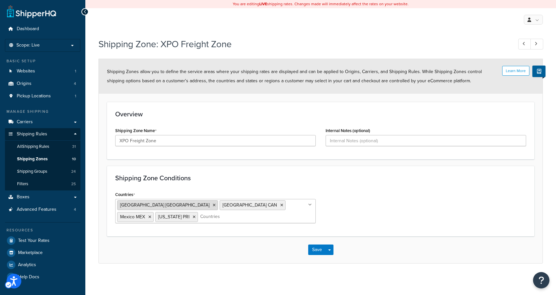
click at [163, 206] on li "[GEOGRAPHIC_DATA] [GEOGRAPHIC_DATA]" at bounding box center [167, 206] width 101 height 10
click at [213, 206] on icon at bounding box center [214, 206] width 3 height 4
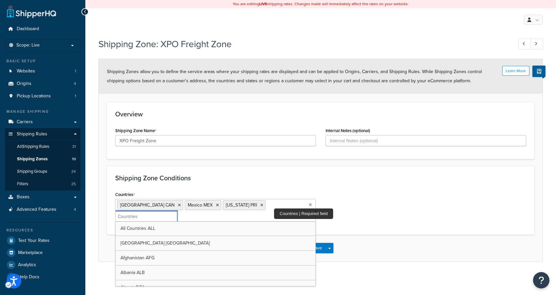
click at [175, 213] on input "Countries" at bounding box center [146, 216] width 58 height 7
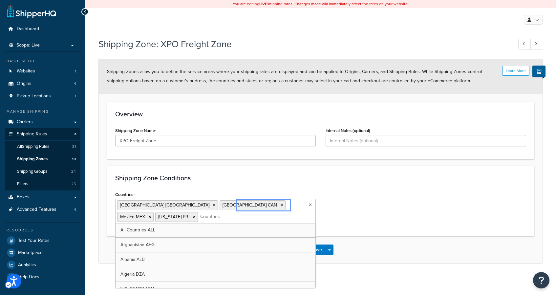
click at [330, 221] on div "Countries [GEOGRAPHIC_DATA] [GEOGRAPHIC_DATA] [GEOGRAPHIC_DATA] [GEOGRAPHIC_DAT…" at bounding box center [320, 209] width 421 height 38
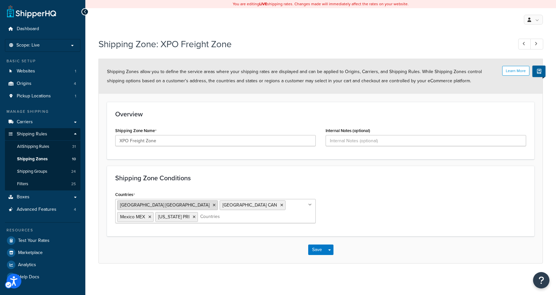
click at [213, 206] on icon at bounding box center [214, 206] width 3 height 4
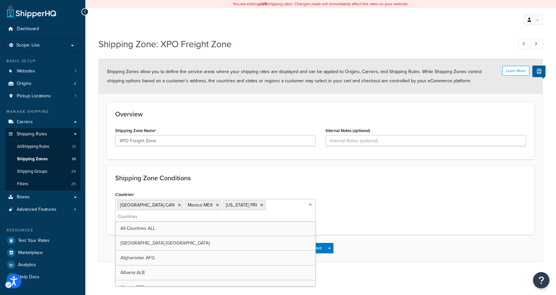
click at [378, 200] on div "Countries [GEOGRAPHIC_DATA] [GEOGRAPHIC_DATA] [GEOGRAPHIC_DATA] [US_STATE] PRI …" at bounding box center [320, 208] width 421 height 37
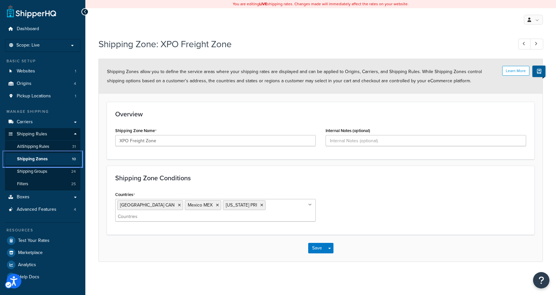
click at [34, 160] on span "Shipping Zones" at bounding box center [32, 160] width 31 height 6
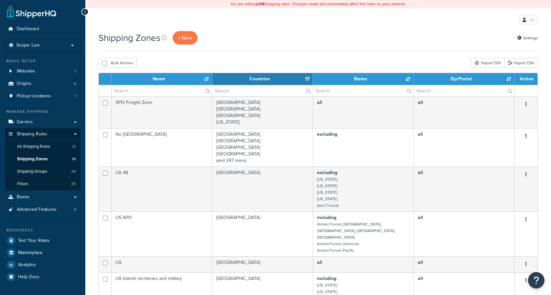
select select "15"
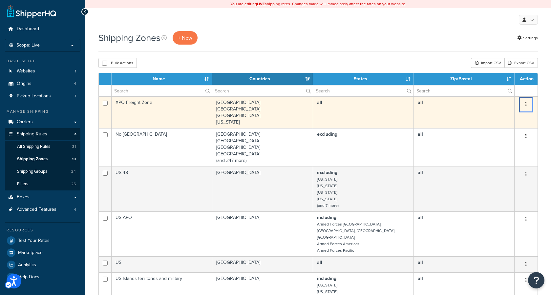
click at [526, 106] on icon "Menu" at bounding box center [526, 104] width 1 height 5
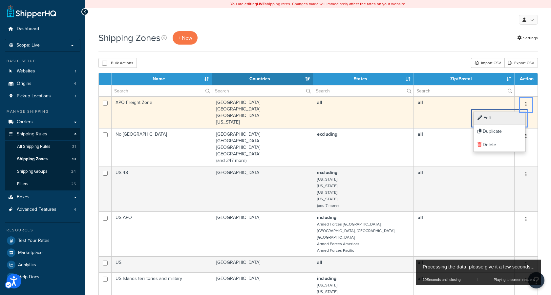
click at [496, 121] on link "Edit Edit" at bounding box center [500, 118] width 52 height 13
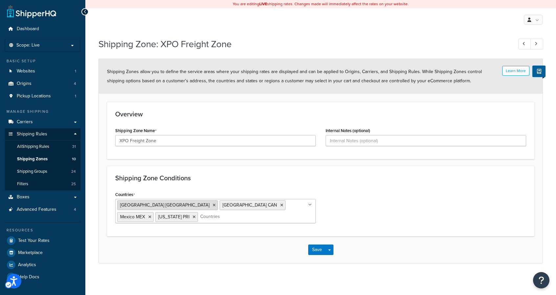
click at [213, 207] on icon at bounding box center [214, 206] width 3 height 4
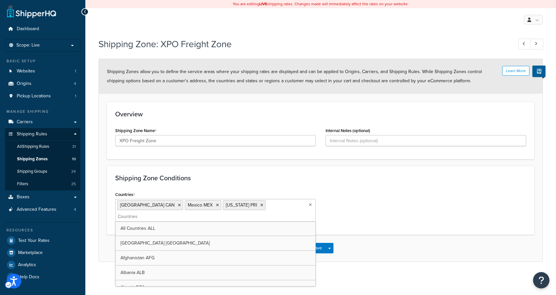
click at [357, 195] on div "Countries Canada CAN Mexico MEX Puerto Rico PRI All Countries ALL United States…" at bounding box center [320, 208] width 421 height 37
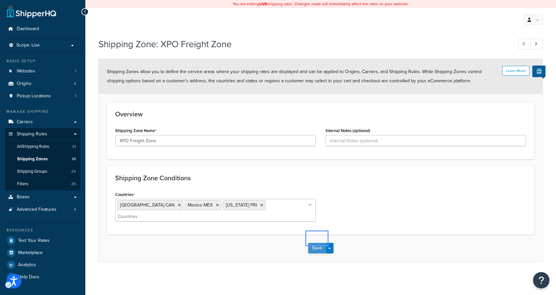
click at [315, 243] on button "Save" at bounding box center [317, 248] width 18 height 11
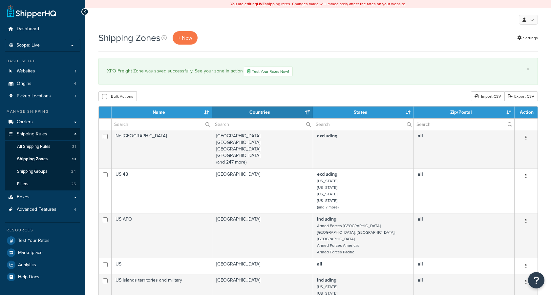
select select "15"
click at [76, 122] on link "Carriers" at bounding box center [43, 122] width 76 height 12
click at [75, 123] on link "Carriers" at bounding box center [43, 122] width 76 height 12
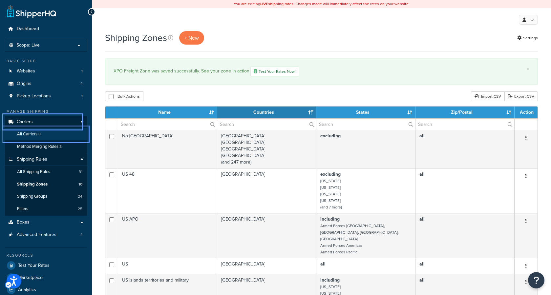
click at [35, 135] on span "All Carriers" at bounding box center [27, 135] width 20 height 6
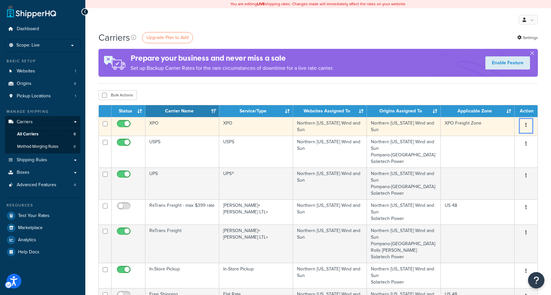
click at [526, 125] on icon "button" at bounding box center [526, 125] width 1 height 5
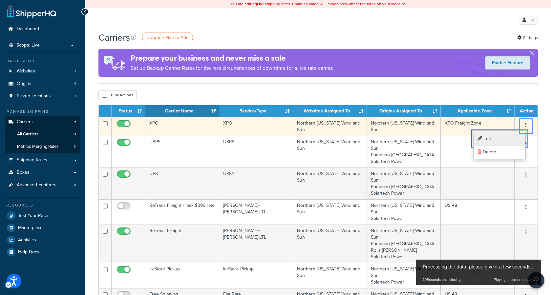
click at [496, 140] on link "Edit Edit" at bounding box center [500, 138] width 52 height 13
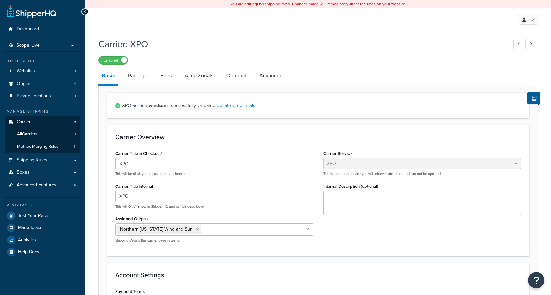
select select "xpoFreight"
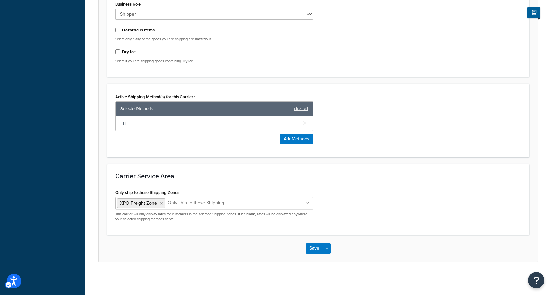
scroll to position [314, 0]
click at [307, 203] on icon "Unlabelled" at bounding box center [308, 203] width 4 height 4
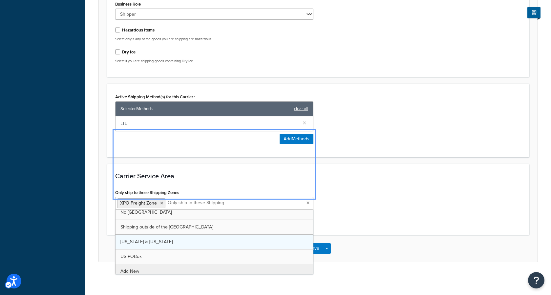
scroll to position [68, 0]
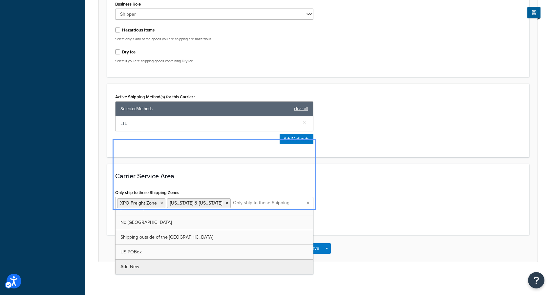
click at [362, 221] on div "Only ship to these Shipping Zones XPO Freight Zone [US_STATE] & [US_STATE] [GEO…" at bounding box center [318, 207] width 416 height 39
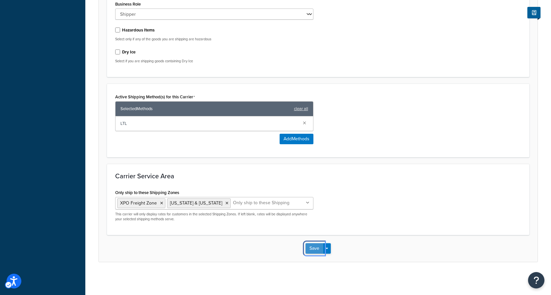
click at [311, 249] on button "Save" at bounding box center [315, 249] width 18 height 11
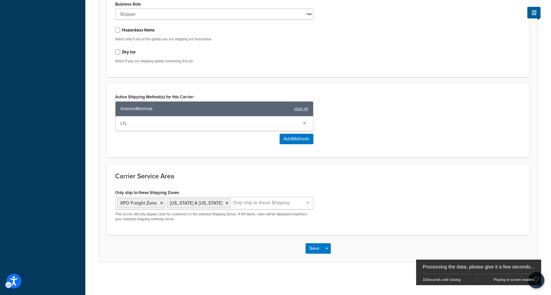
scroll to position [0, 0]
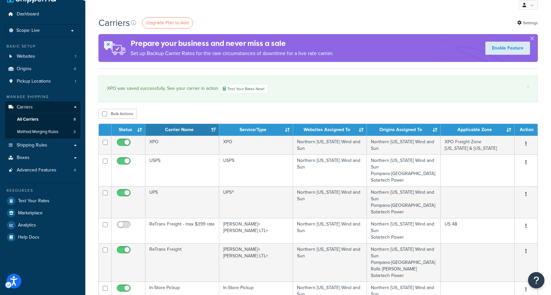
scroll to position [16, 0]
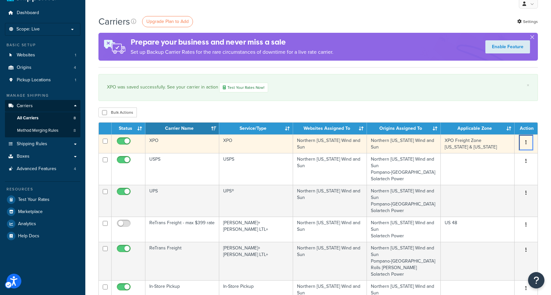
click at [527, 145] on button "Menu" at bounding box center [526, 143] width 9 height 11
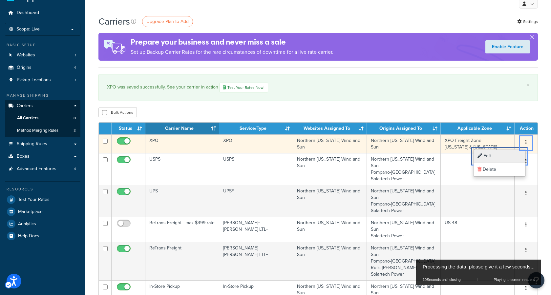
click at [505, 154] on link "Edit Edit" at bounding box center [500, 156] width 52 height 13
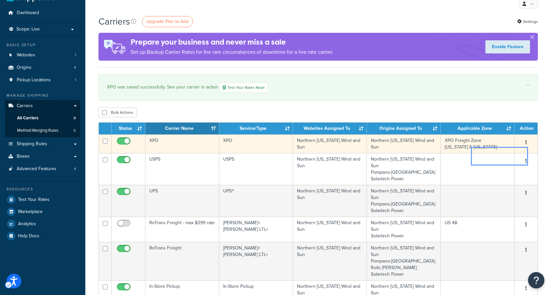
scroll to position [0, 0]
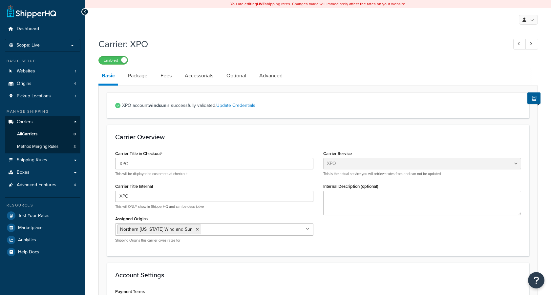
select select "xpoFreight"
click at [73, 161] on link "Shipping Rules" at bounding box center [43, 160] width 76 height 12
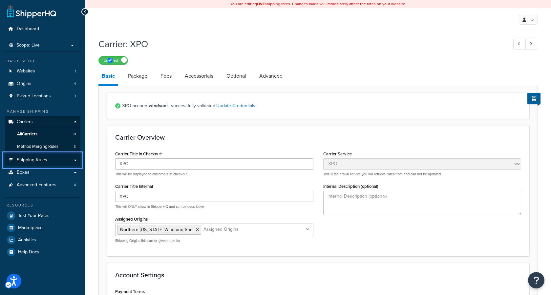
click at [75, 159] on link "Shipping Rules" at bounding box center [43, 160] width 76 height 12
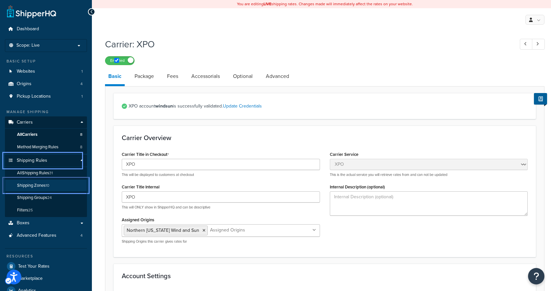
click at [38, 186] on span "Shipping Zones" at bounding box center [31, 186] width 29 height 6
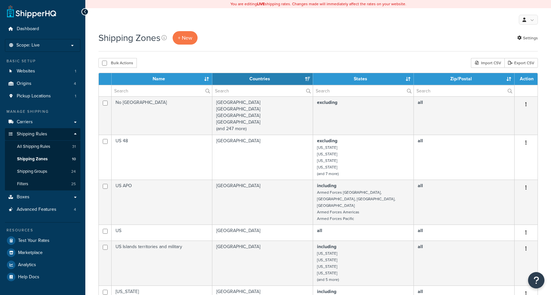
select select "15"
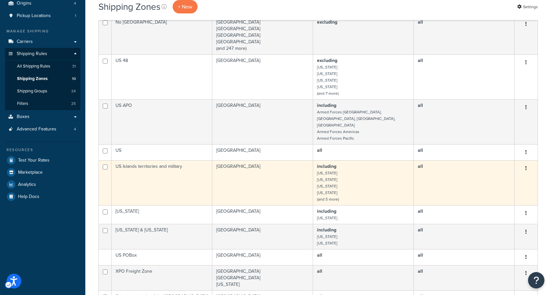
scroll to position [85, 0]
